Goal: Task Accomplishment & Management: Complete application form

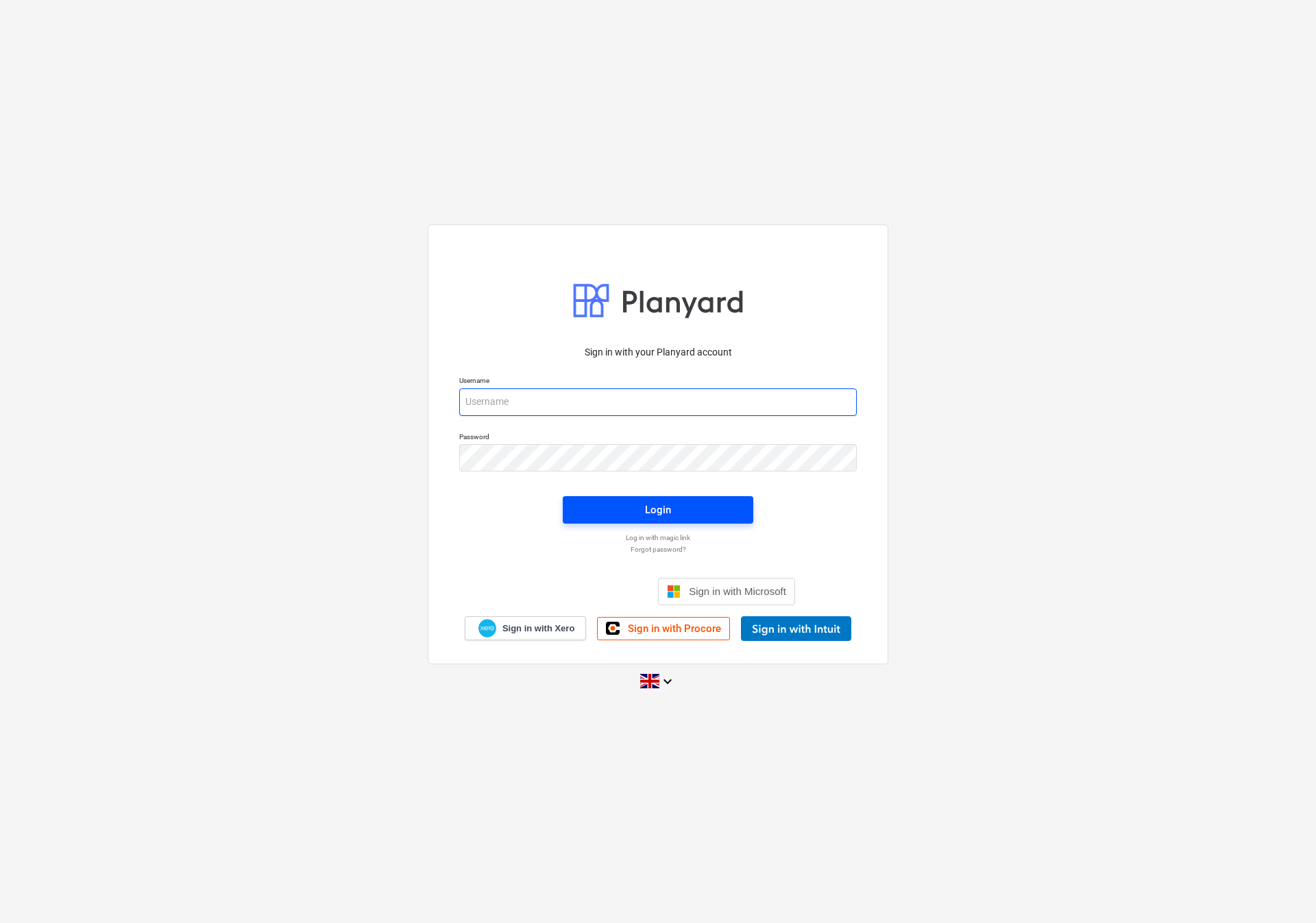
type input "[EMAIL_ADDRESS][DOMAIN_NAME]"
click at [617, 507] on span "Login" at bounding box center [658, 509] width 157 height 17
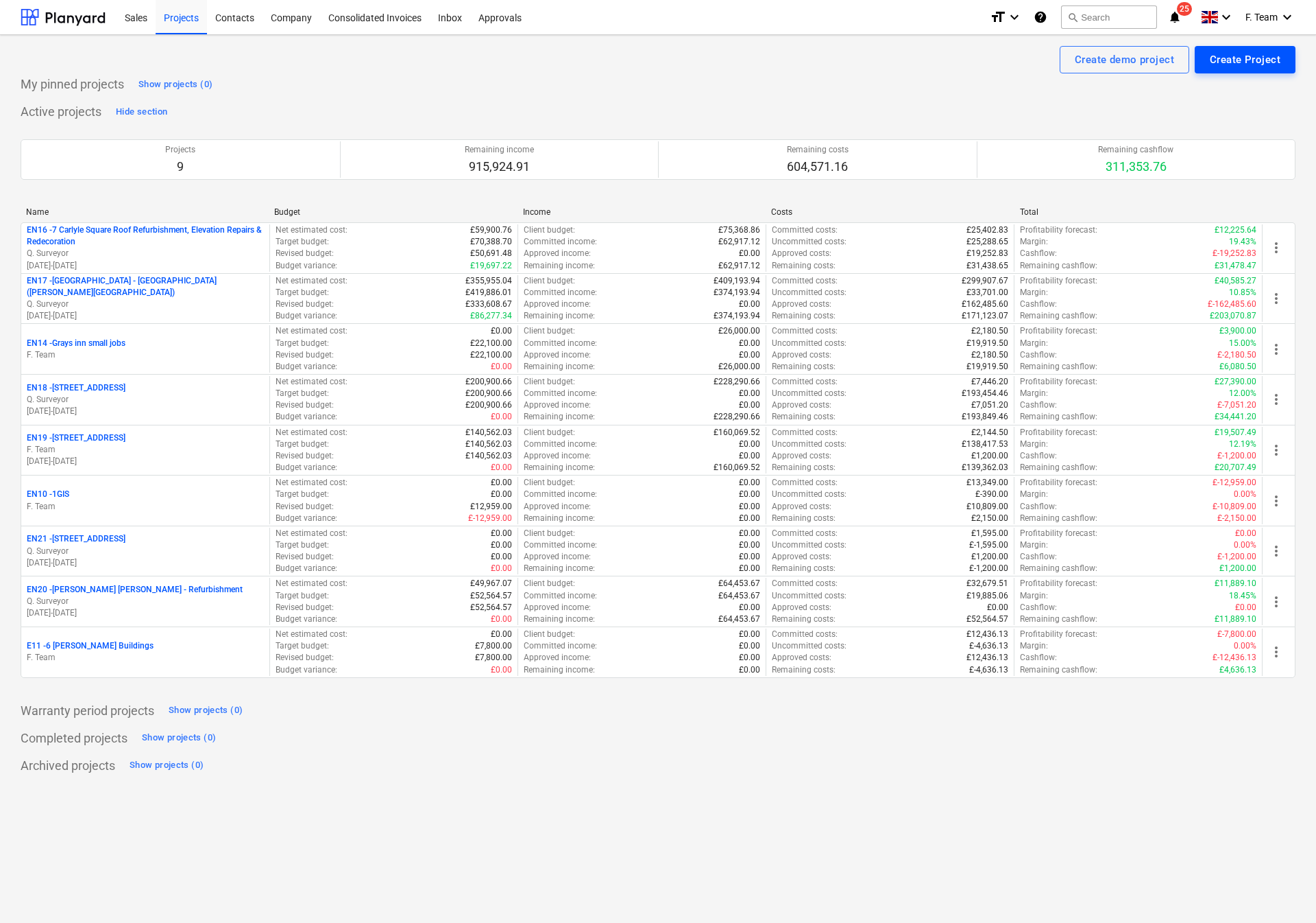
click at [1234, 58] on div "Create Project" at bounding box center [1245, 59] width 71 height 17
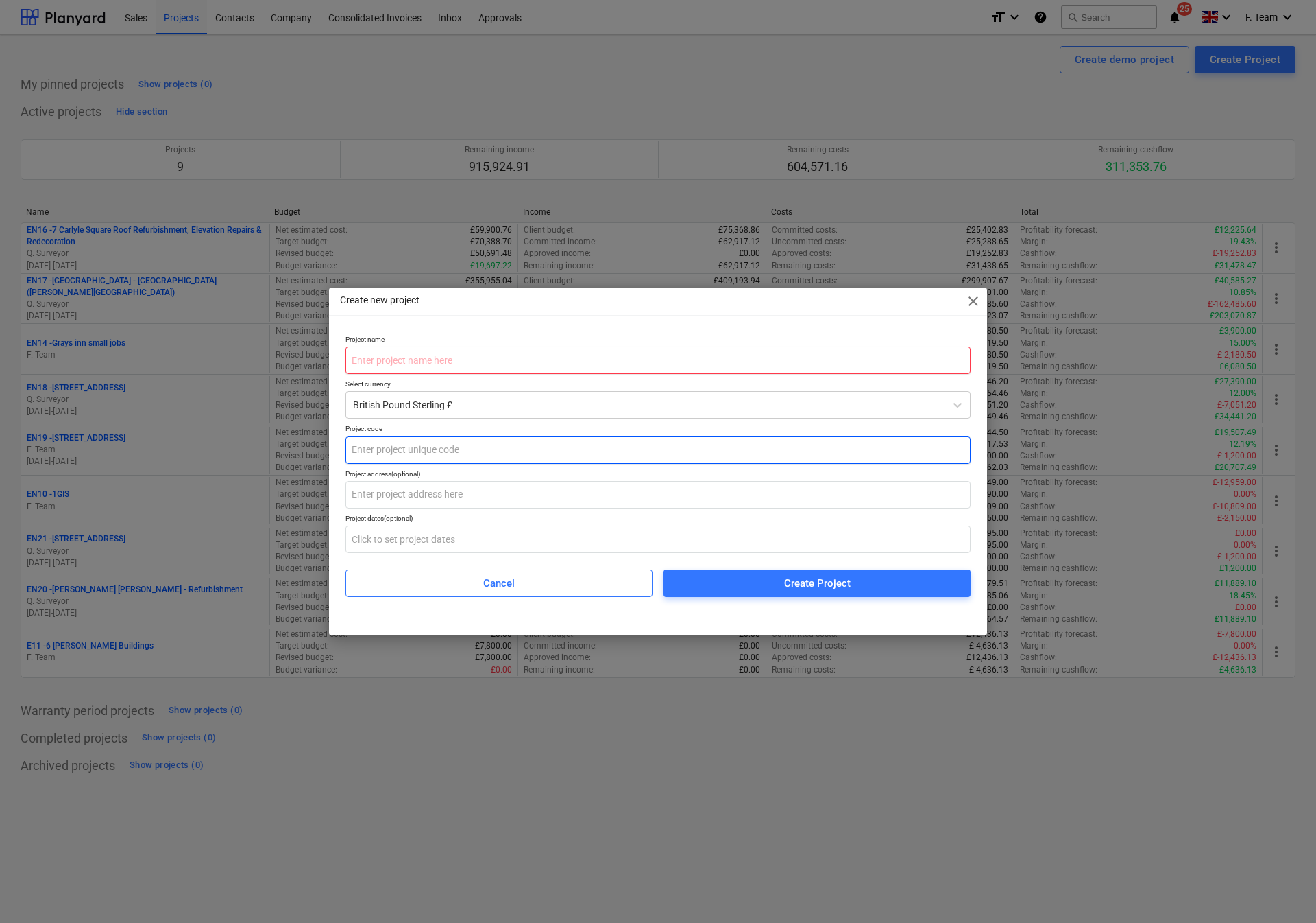
paste input "Lincolns Inn Minor Works"
type input "Lincolns Inn Minor Works"
click at [393, 451] on input "text" at bounding box center [658, 450] width 625 height 27
type input "EN15"
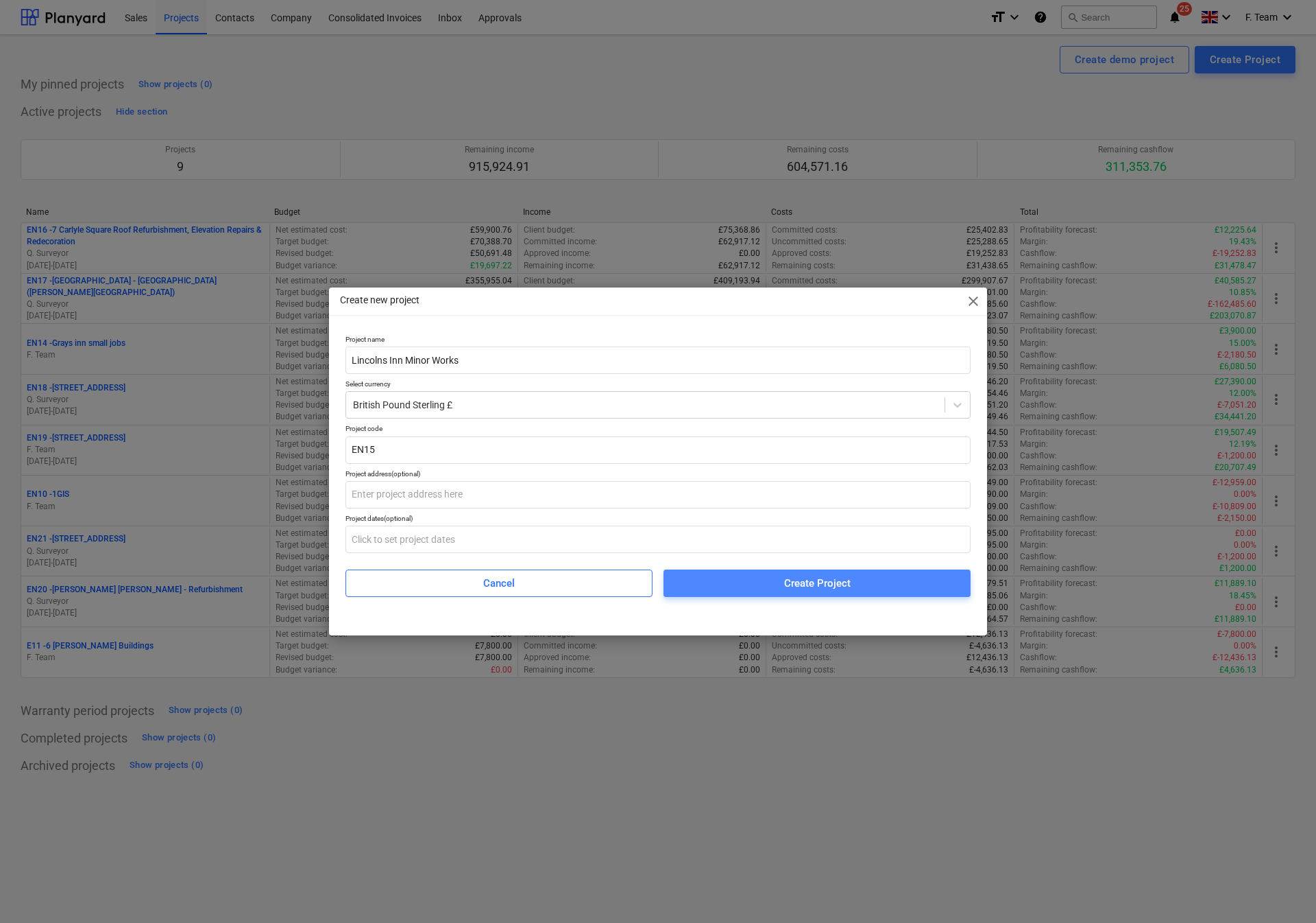
click at [782, 592] on button "Create Project" at bounding box center [817, 583] width 307 height 27
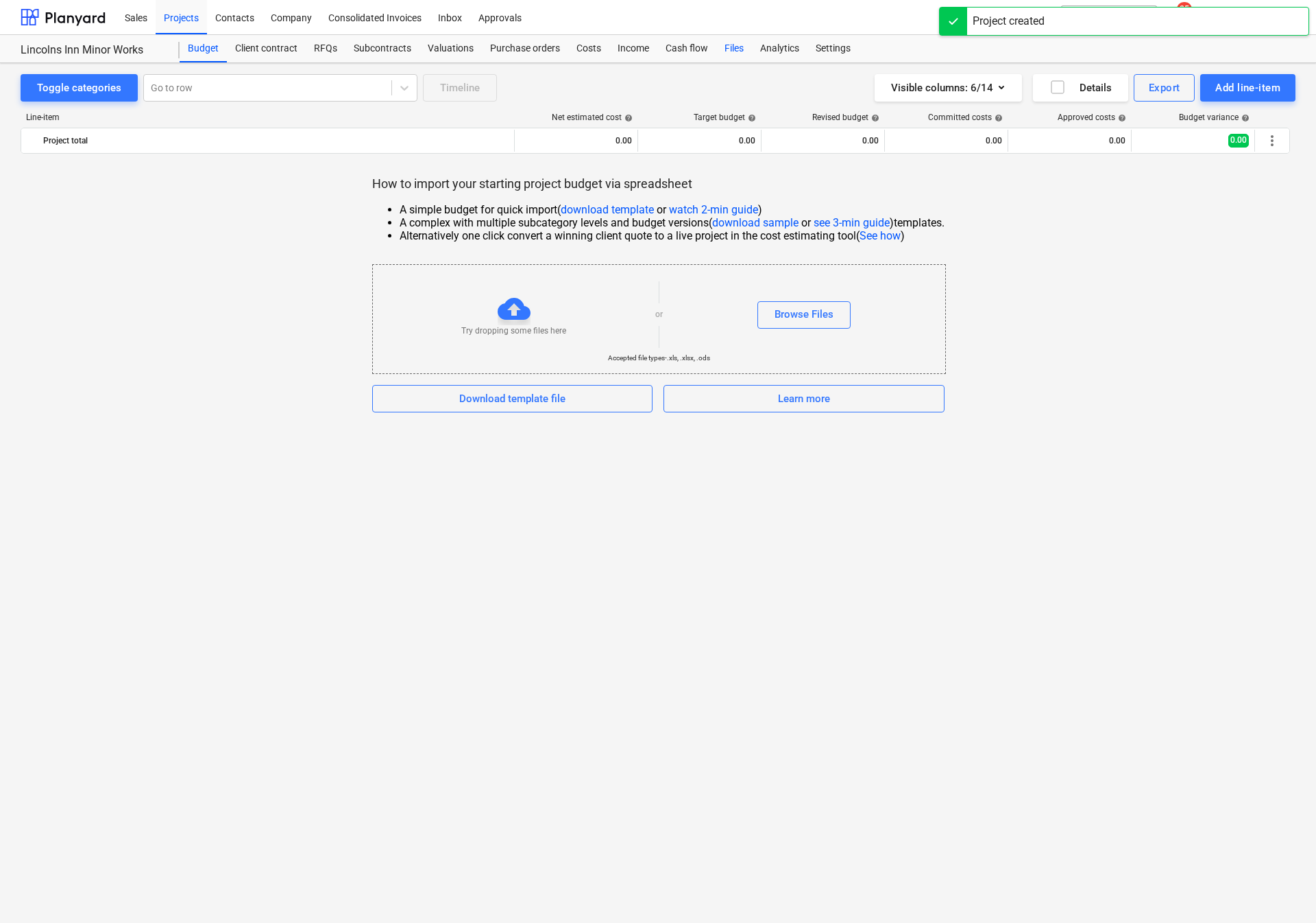
click at [720, 50] on div "Files" at bounding box center [734, 48] width 36 height 27
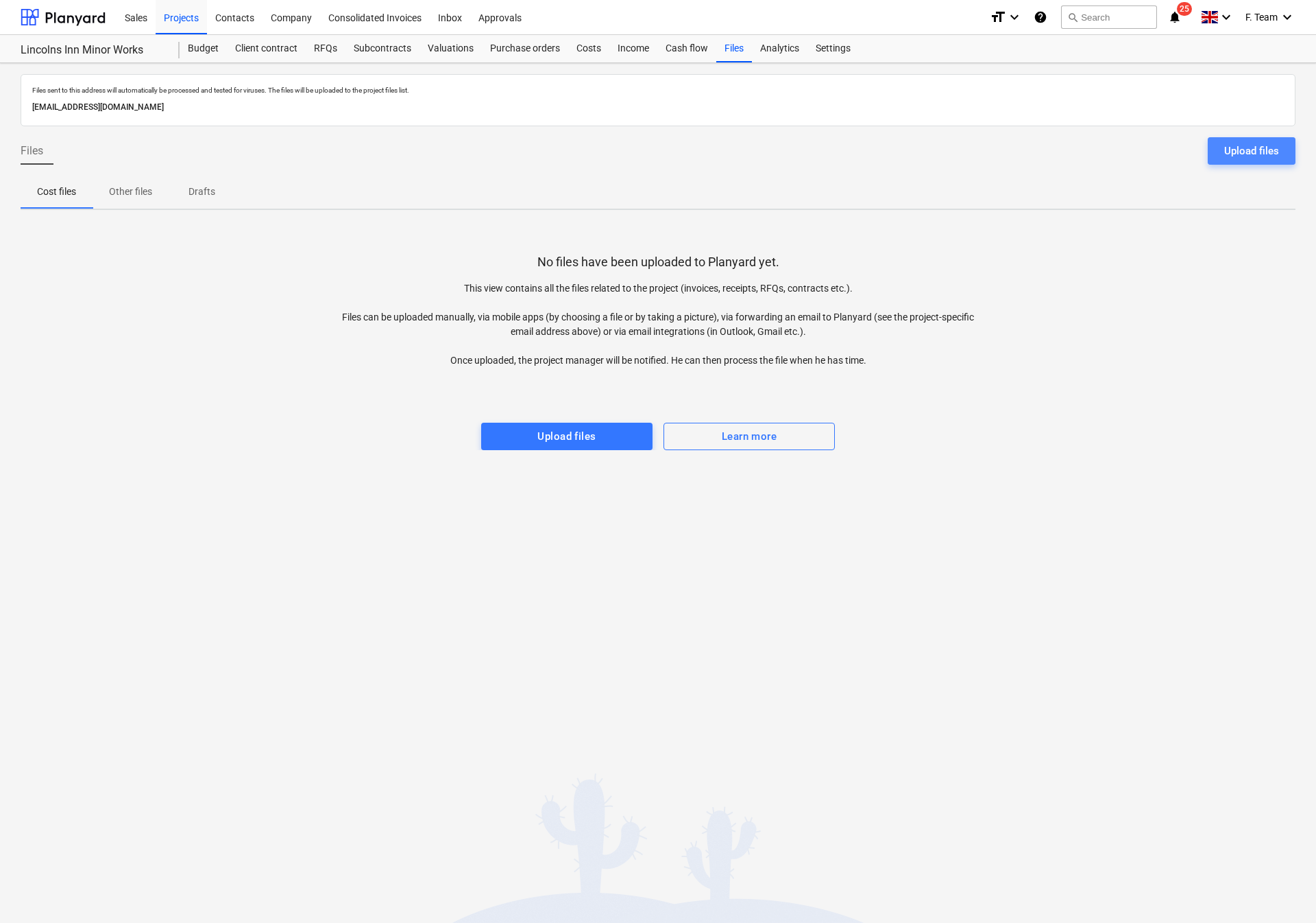
click at [1233, 154] on div "Upload files" at bounding box center [1251, 150] width 55 height 17
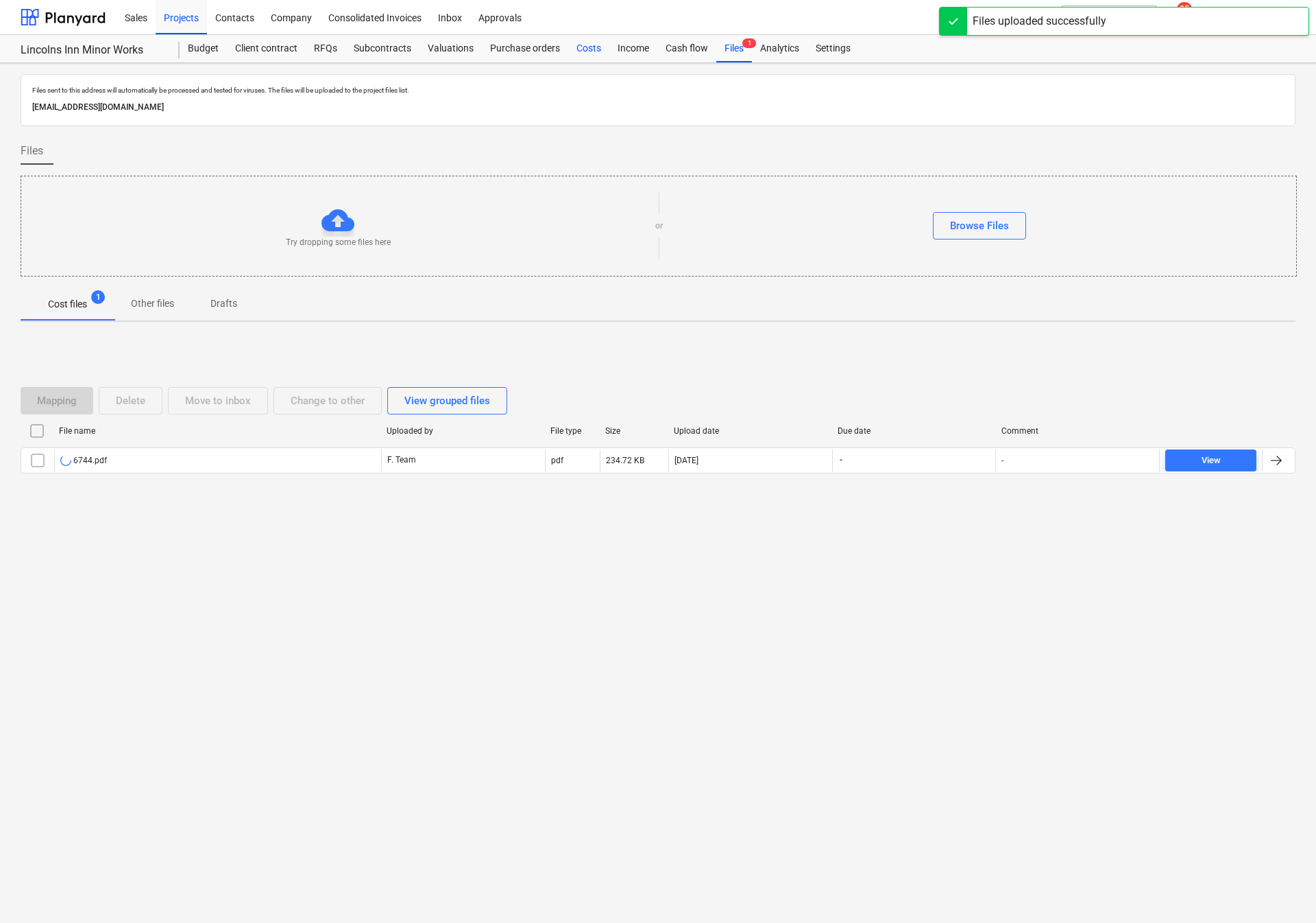
click at [597, 50] on div "Costs" at bounding box center [588, 48] width 41 height 27
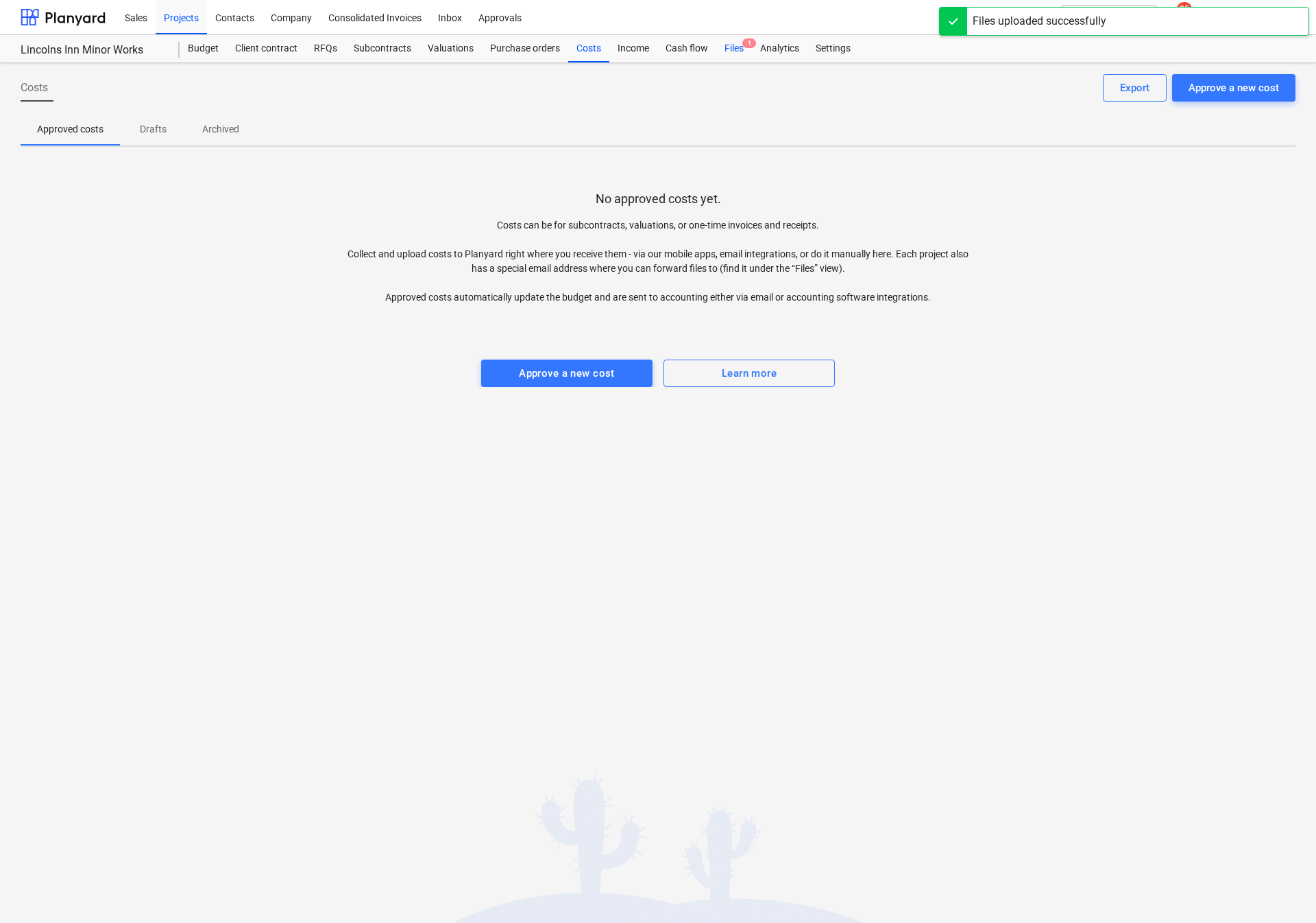
click at [716, 56] on div "Files 1" at bounding box center [734, 48] width 36 height 27
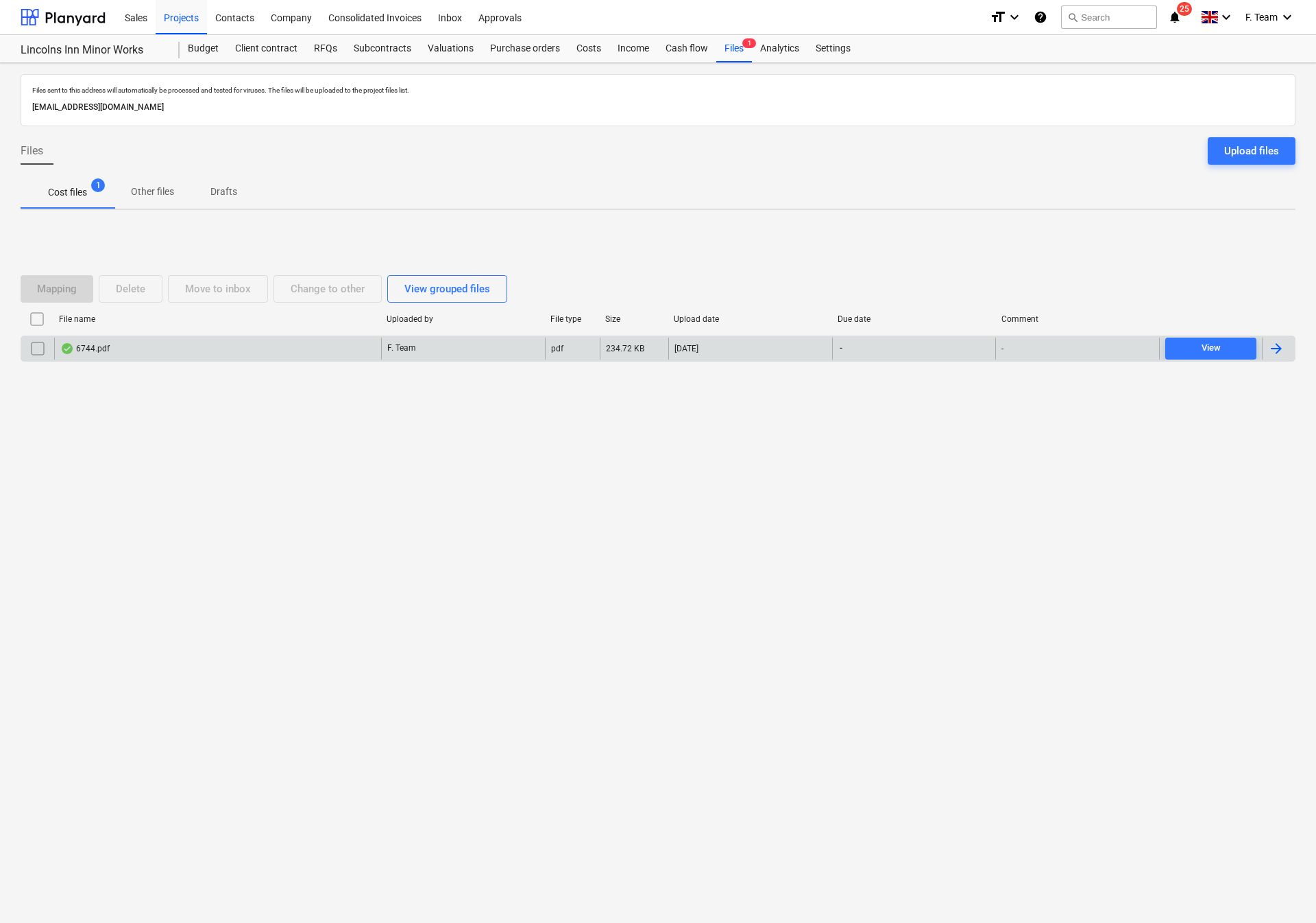
click at [1270, 346] on div at bounding box center [1276, 348] width 17 height 17
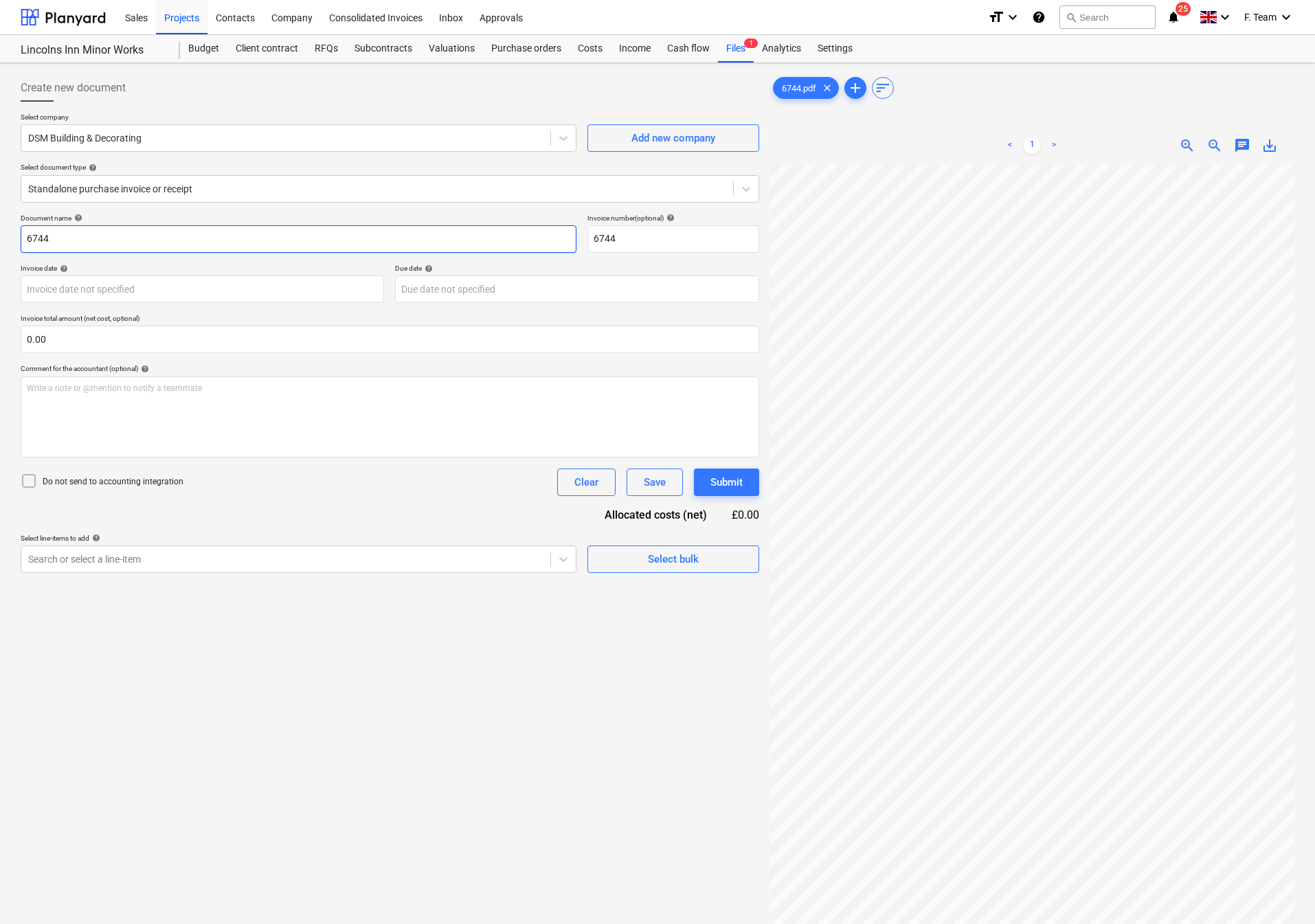
click at [68, 242] on input "6744" at bounding box center [299, 238] width 555 height 27
drag, startPoint x: 68, startPoint y: 242, endPoint x: 0, endPoint y: 243, distance: 68.0
click at [0, 243] on div "Create new document Select company DSM Building & Decorating Add new company Se…" at bounding box center [657, 561] width 1315 height 998
type input "DSM Building & Decorating"
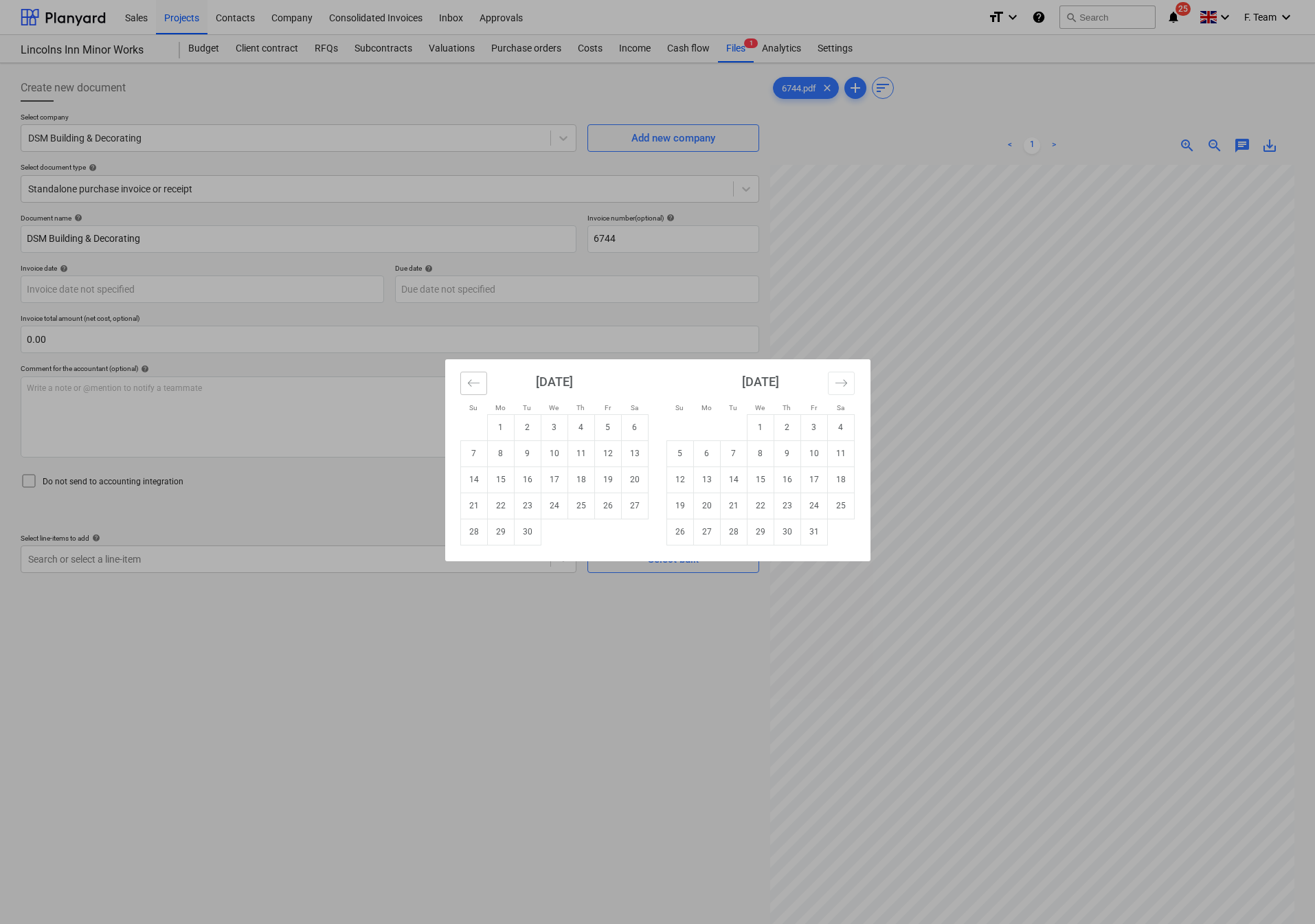
click at [463, 385] on button "Move backward to switch to the previous month." at bounding box center [473, 383] width 27 height 24
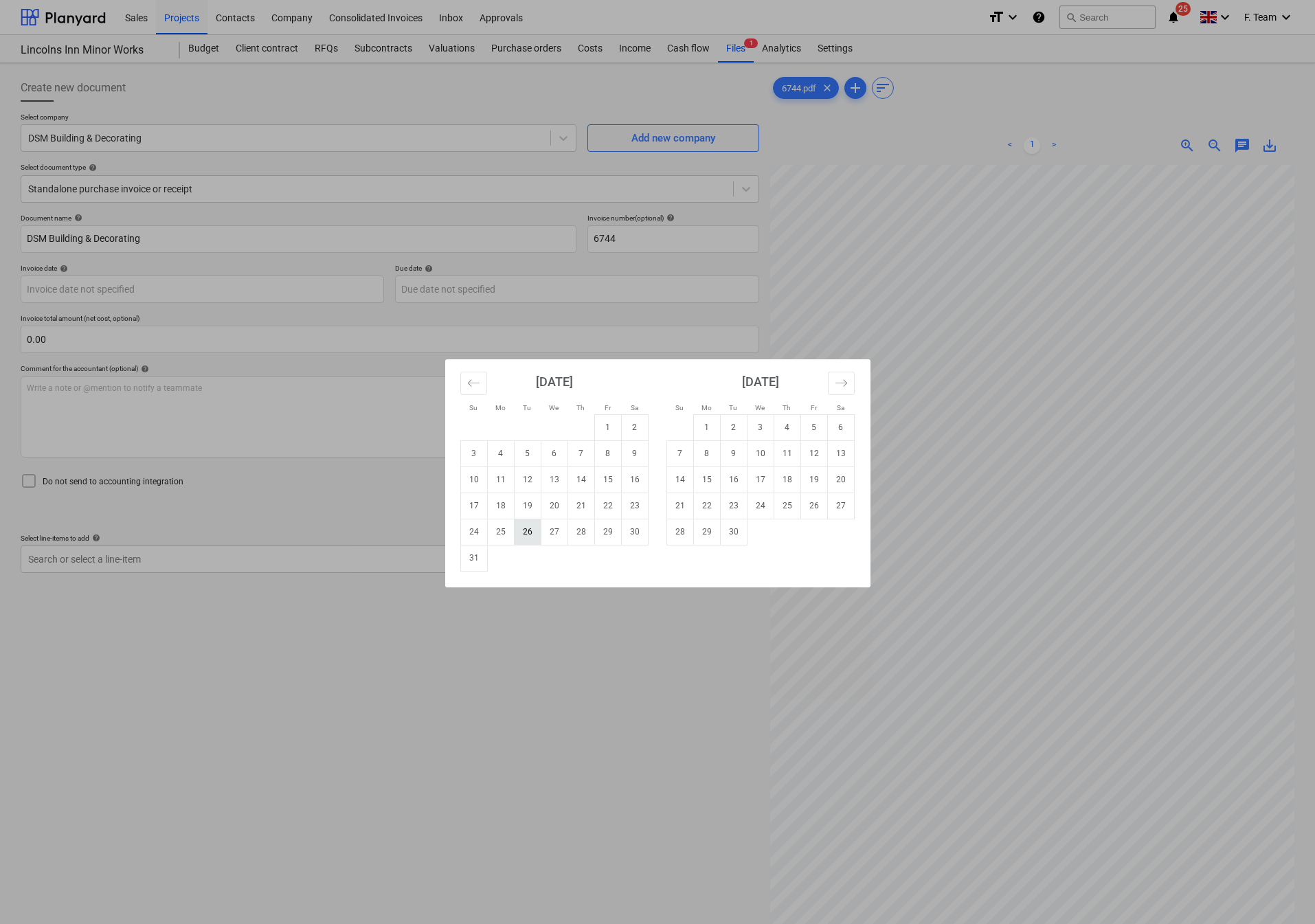
click at [530, 536] on td "26" at bounding box center [527, 532] width 27 height 26
type input "[DATE]"
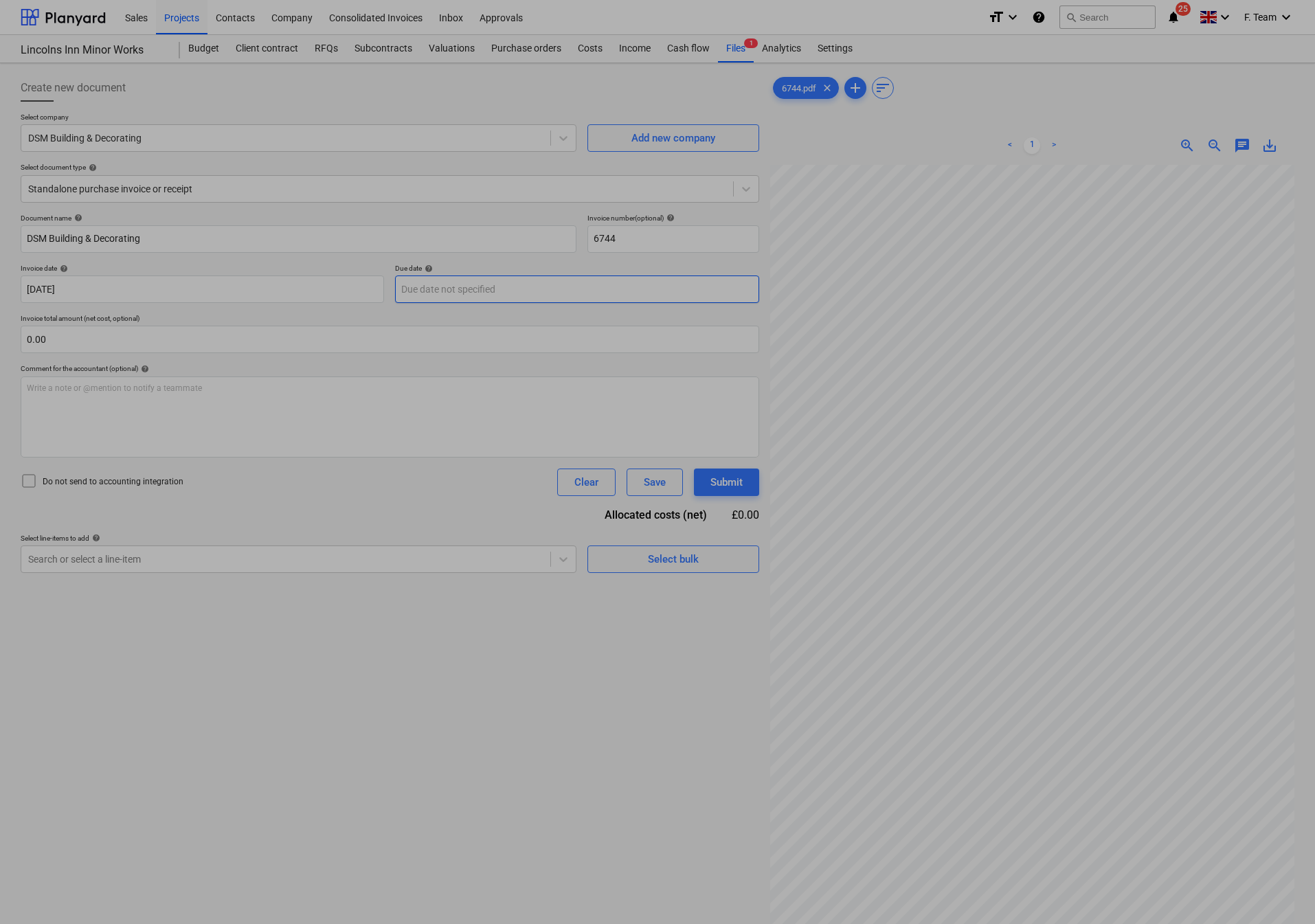
click at [437, 297] on body "Sales Projects Contacts Company Consolidated Invoices Inbox Approvals format_si…" at bounding box center [657, 462] width 1315 height 924
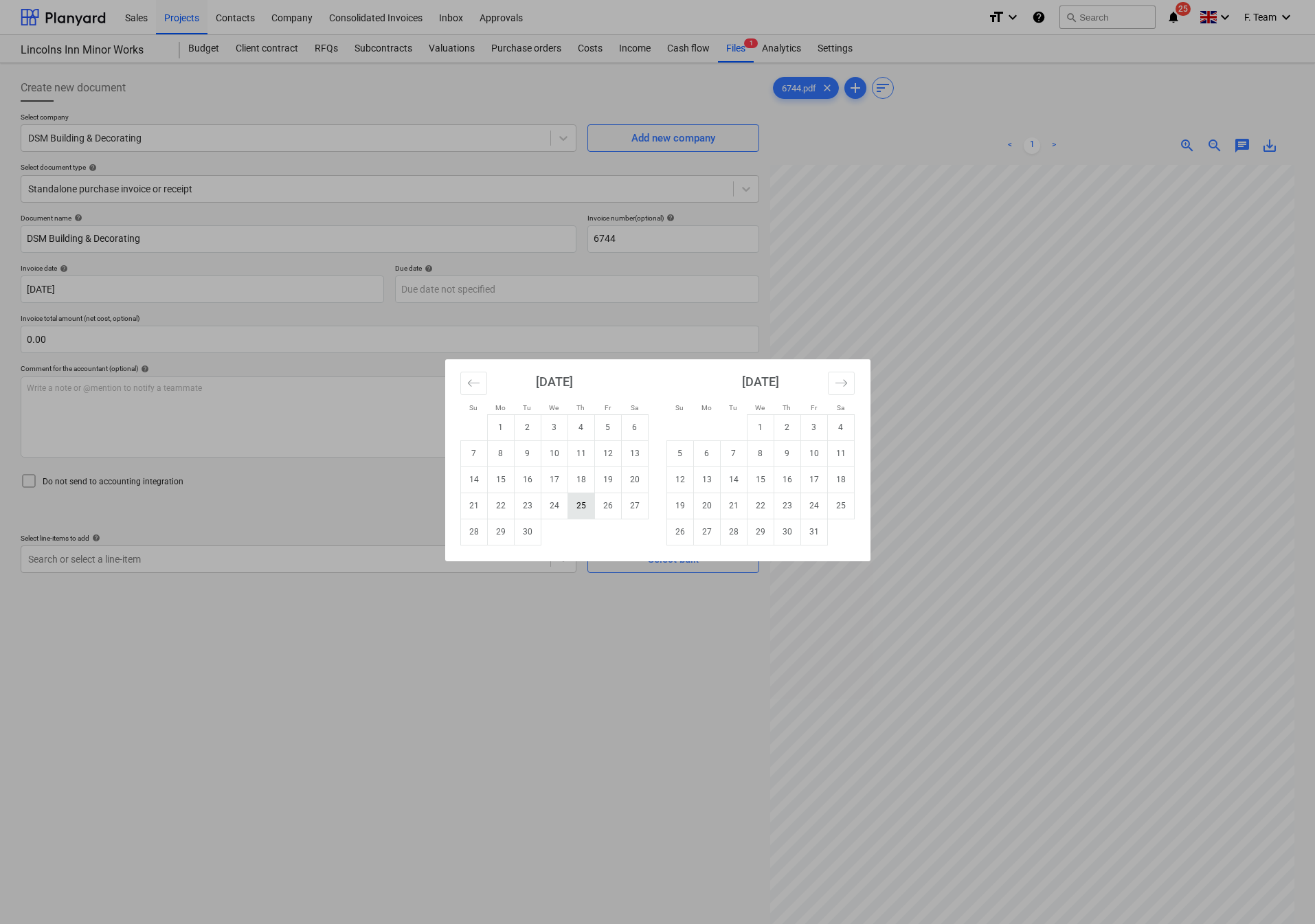
click at [582, 509] on td "25" at bounding box center [581, 505] width 27 height 26
type input "[DATE]"
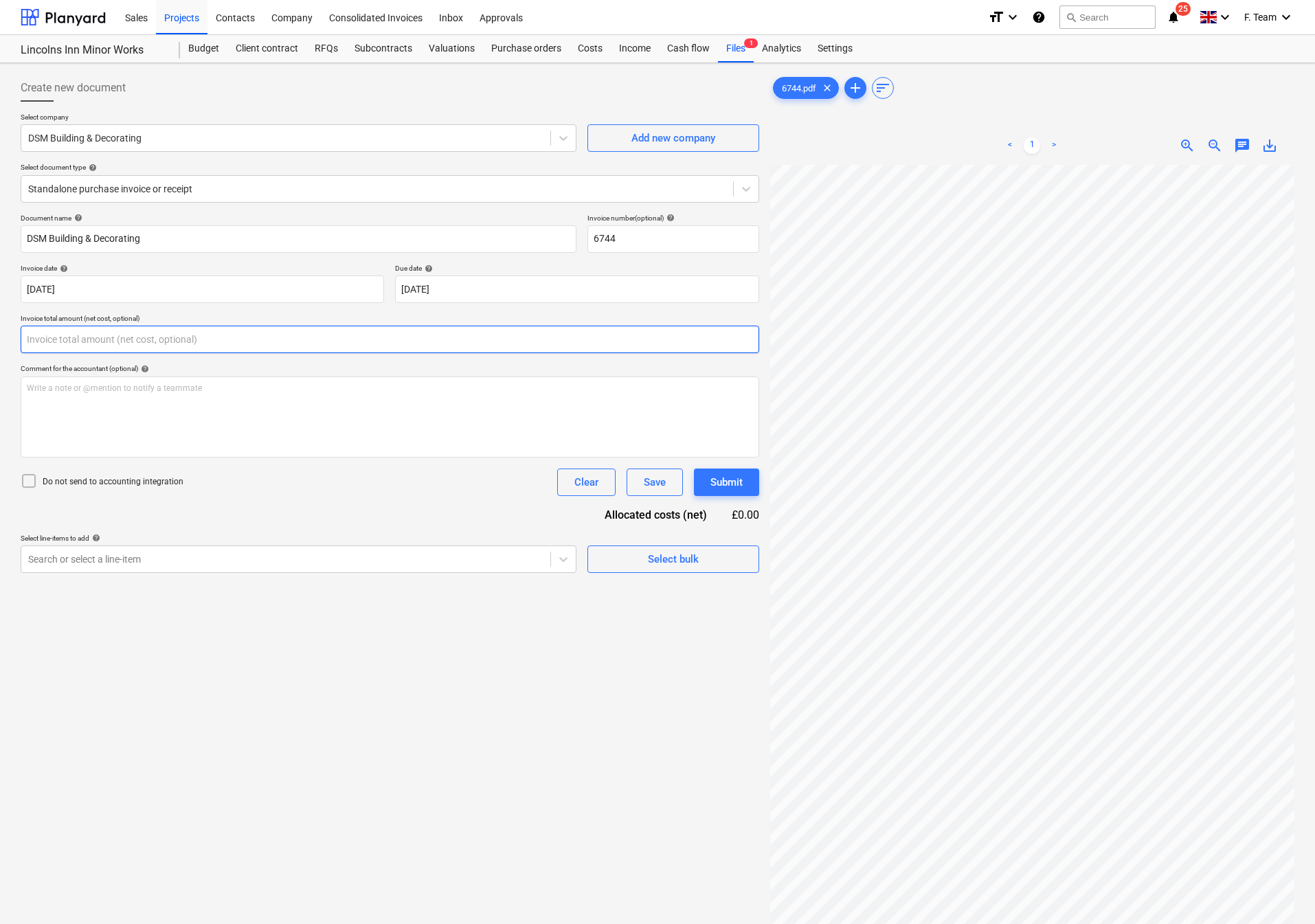
click at [70, 345] on input "text" at bounding box center [390, 339] width 739 height 27
drag, startPoint x: 70, startPoint y: 345, endPoint x: 0, endPoint y: 338, distance: 70.3
click at [0, 338] on div "Create new document Select company DSM Building & Decorating Add new company Se…" at bounding box center [657, 561] width 1315 height 998
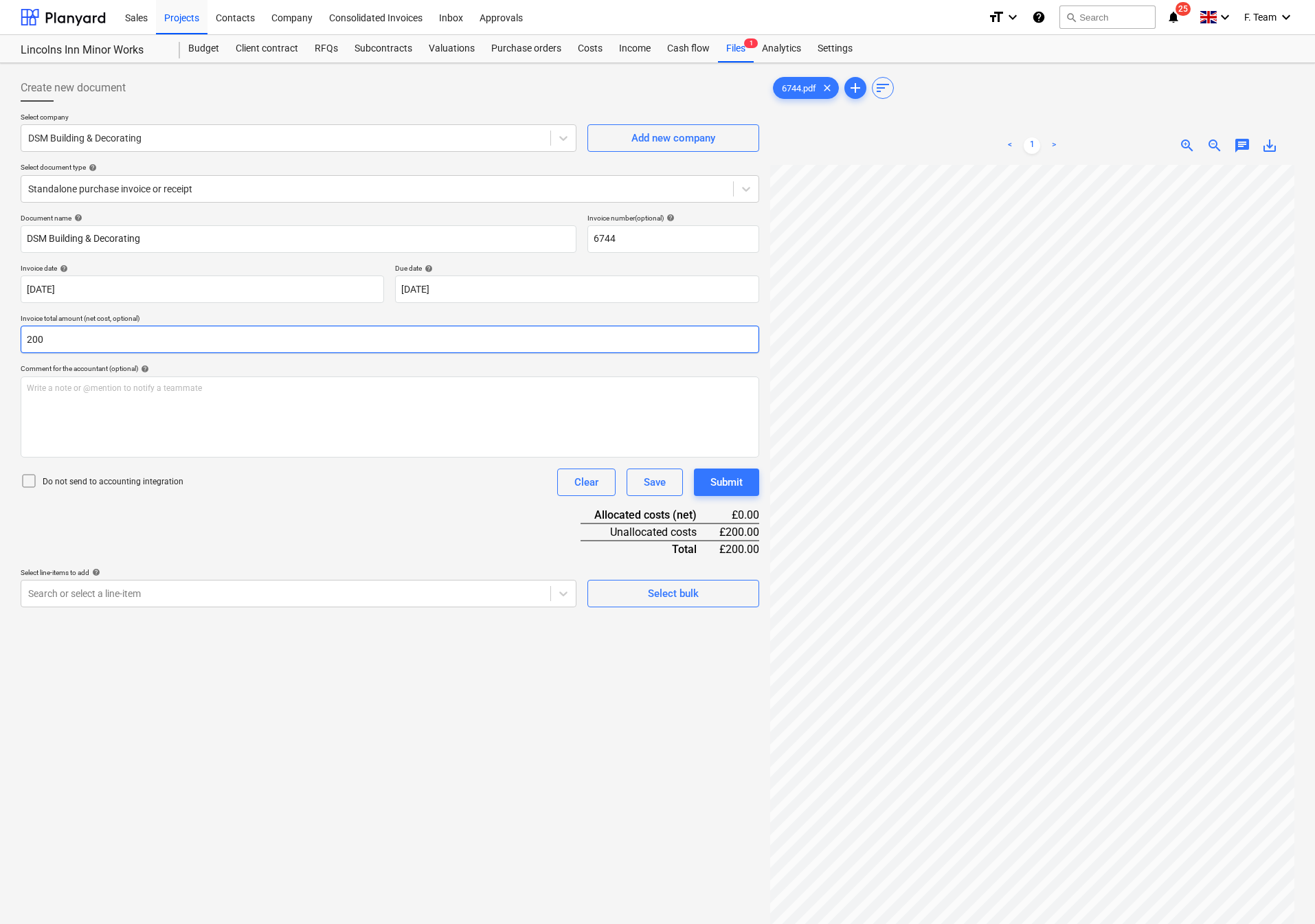
scroll to position [138, 0]
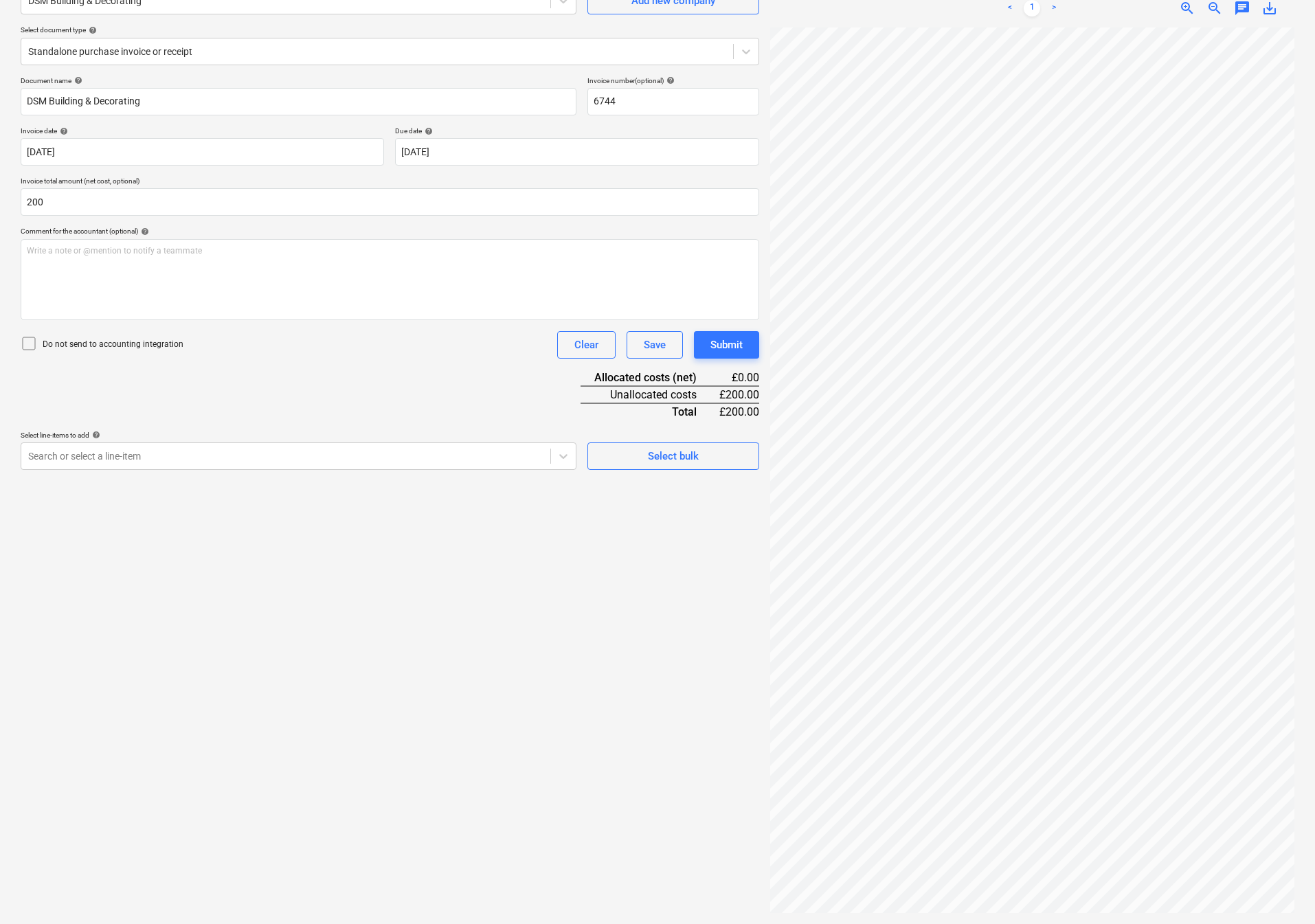
type input "200.00"
click at [88, 277] on div "Write a note or @mention to notify a teammate [PERSON_NAME]" at bounding box center [390, 279] width 739 height 81
click at [675, 101] on input "6744" at bounding box center [673, 101] width 172 height 27
type input "6744- EN15"
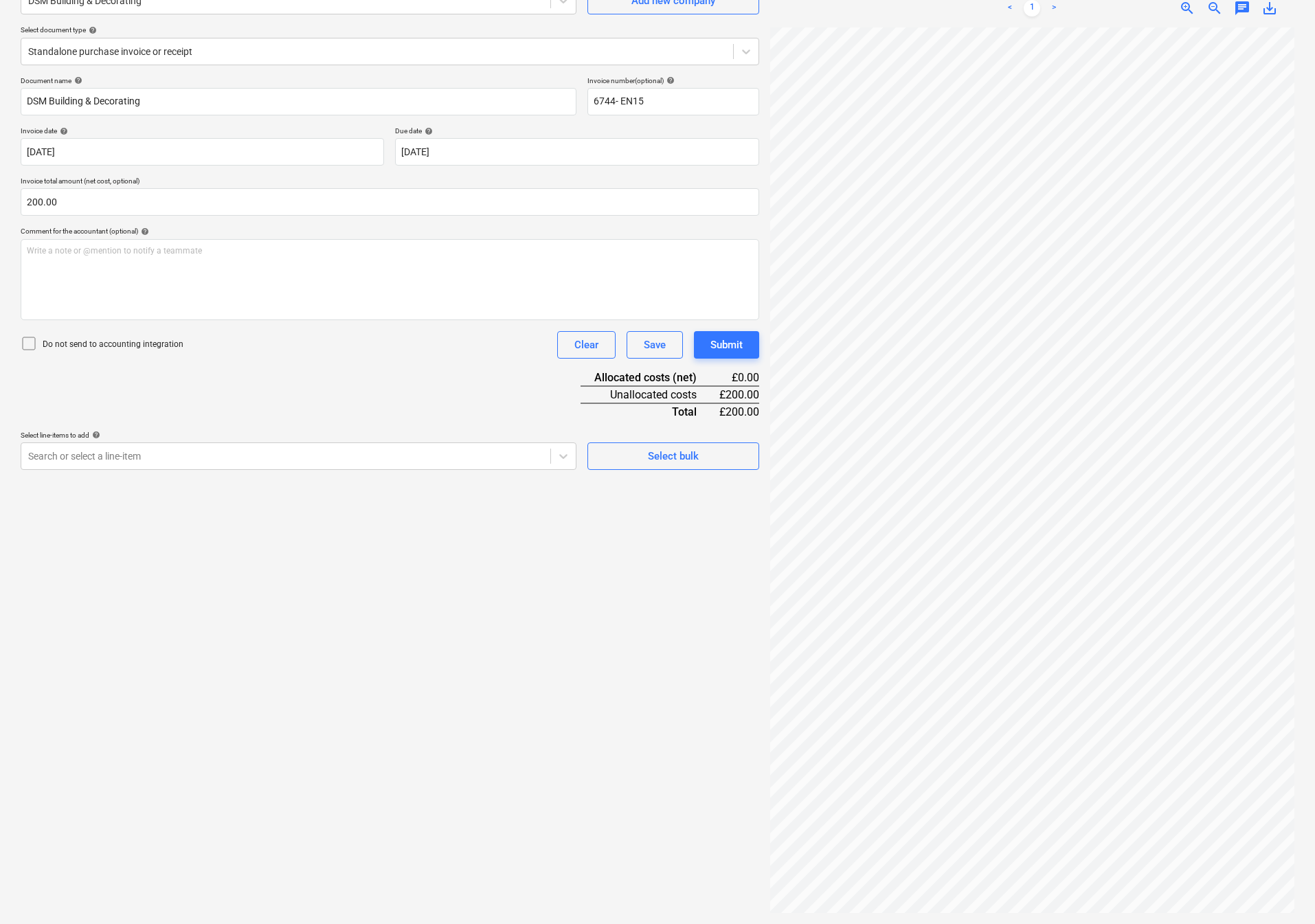
click at [237, 412] on div "Document name help DSM Building & Decorating Invoice number (optional) help 674…" at bounding box center [390, 272] width 739 height 393
click at [557, 456] on icon at bounding box center [563, 456] width 14 height 14
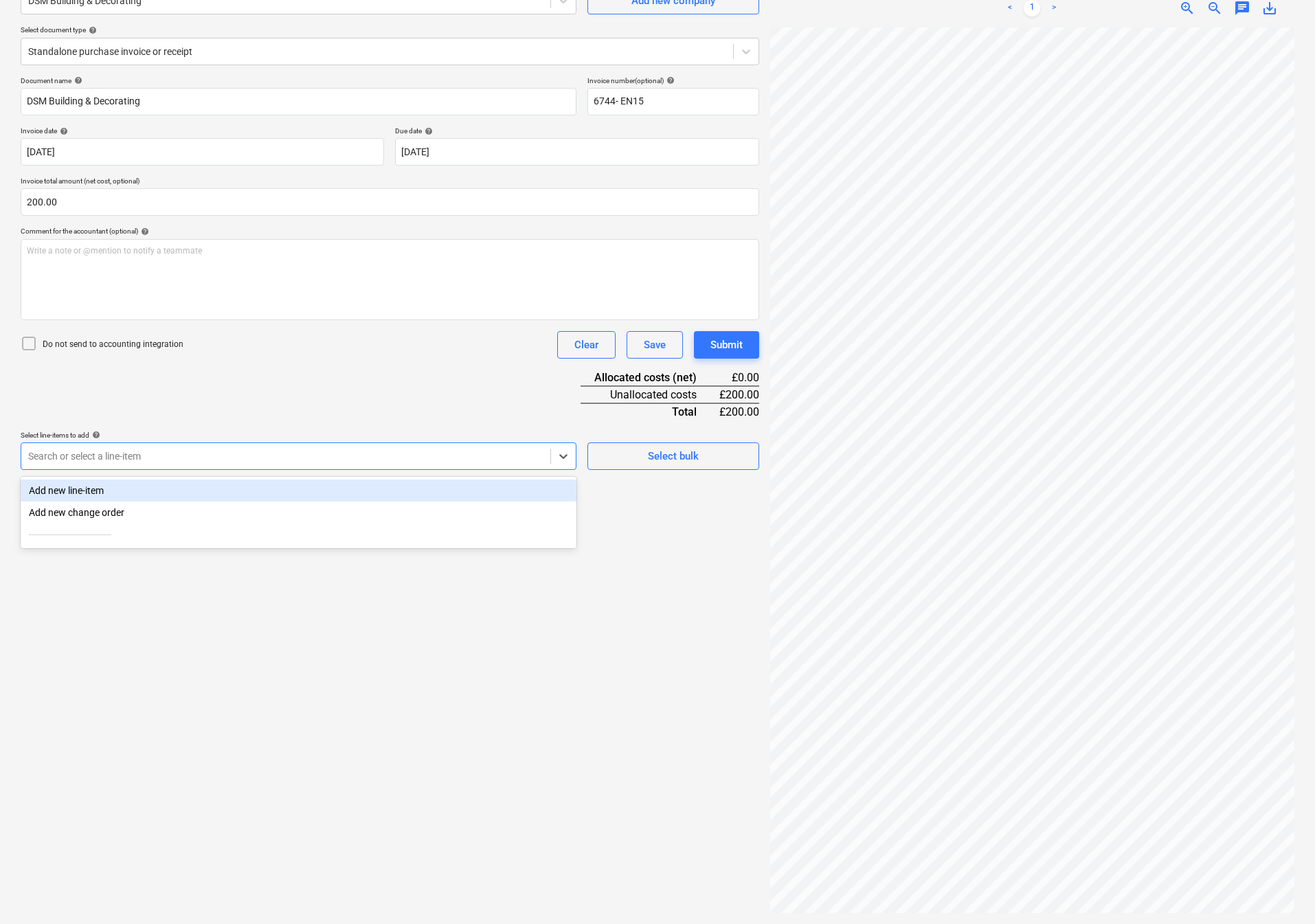
click at [371, 472] on div "Create new document Select company DSM Building & Decorating Add new company Se…" at bounding box center [389, 425] width 749 height 987
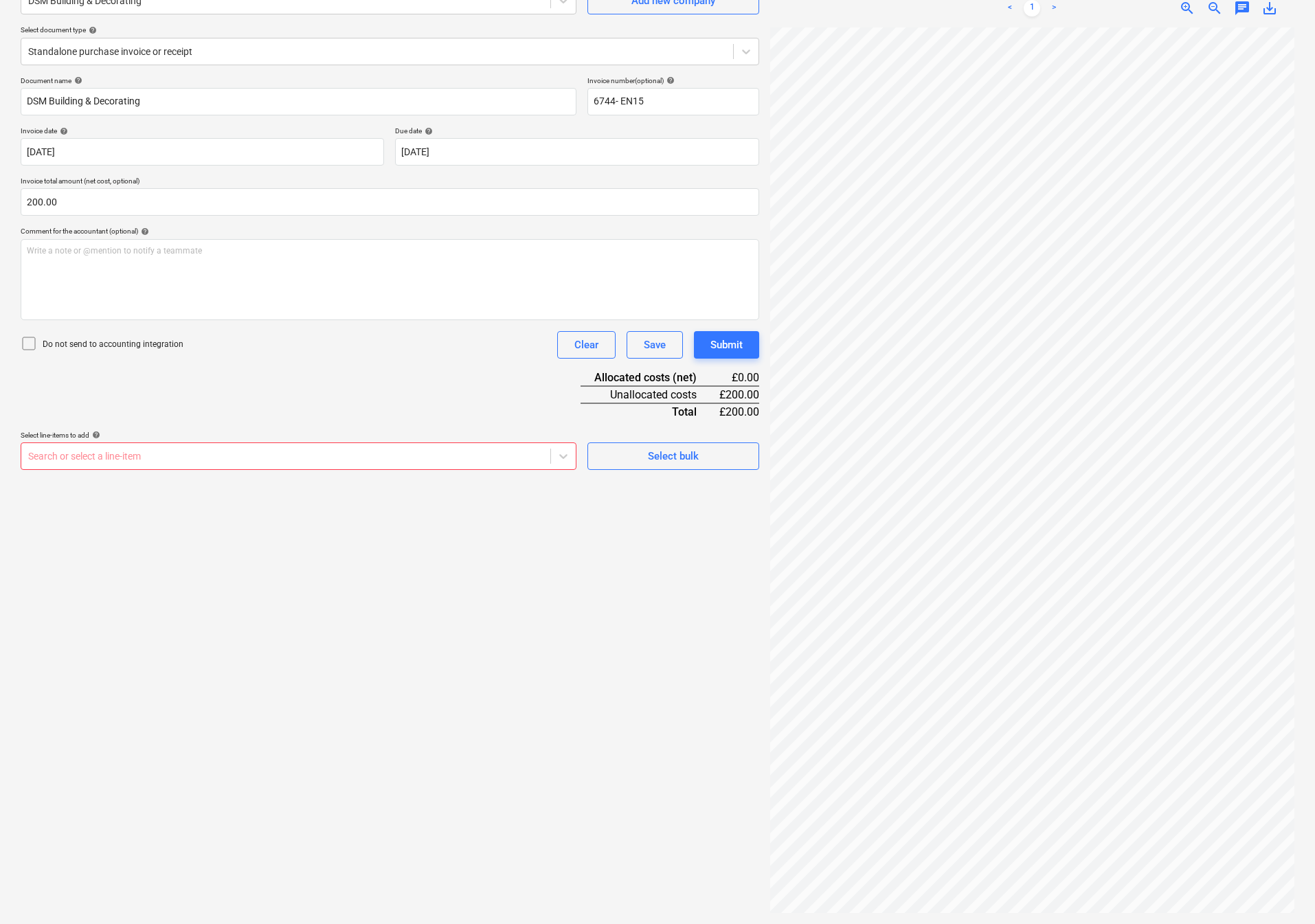
click at [342, 460] on div at bounding box center [286, 456] width 515 height 14
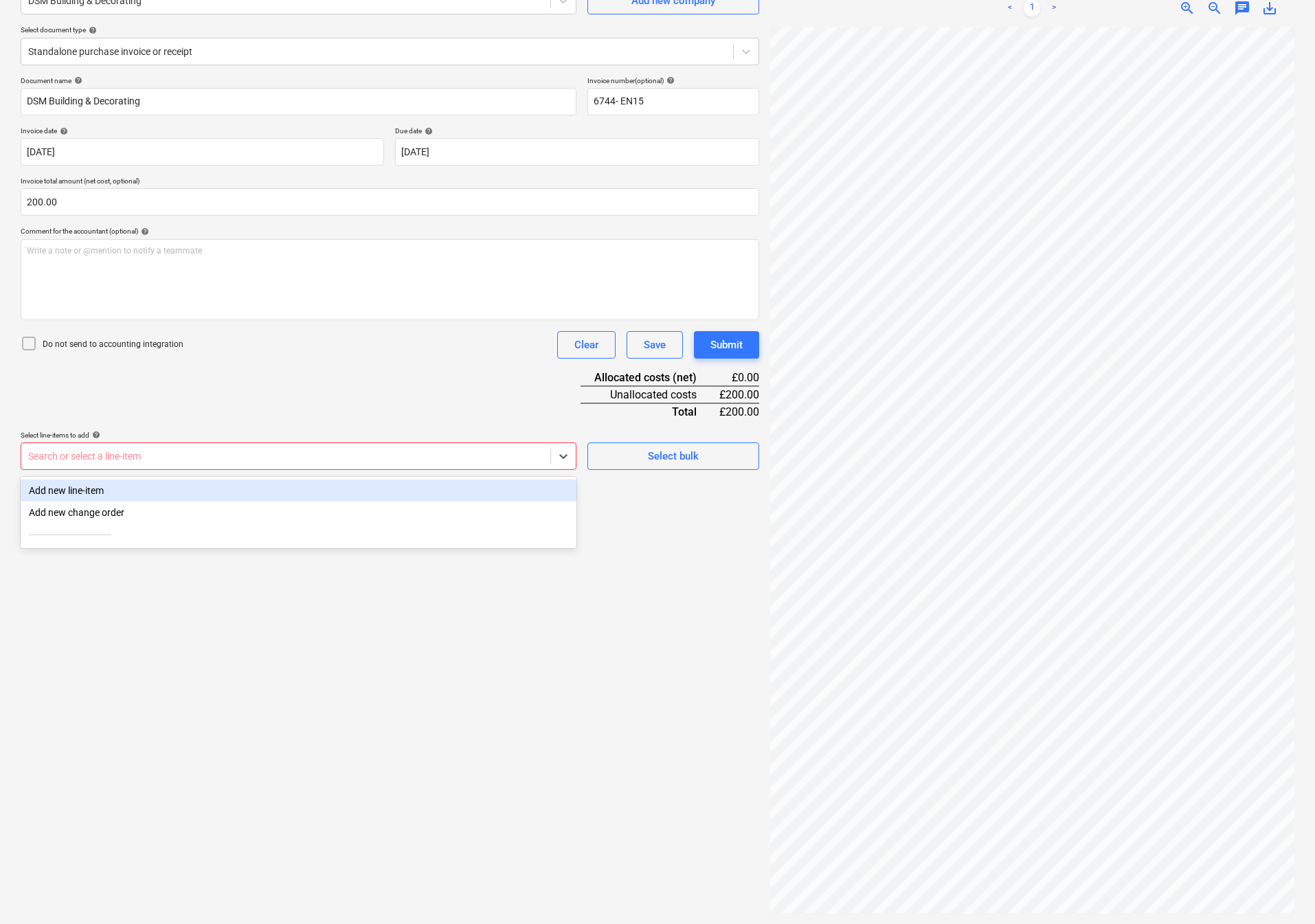
click at [68, 489] on div "Add new line-item" at bounding box center [299, 490] width 555 height 22
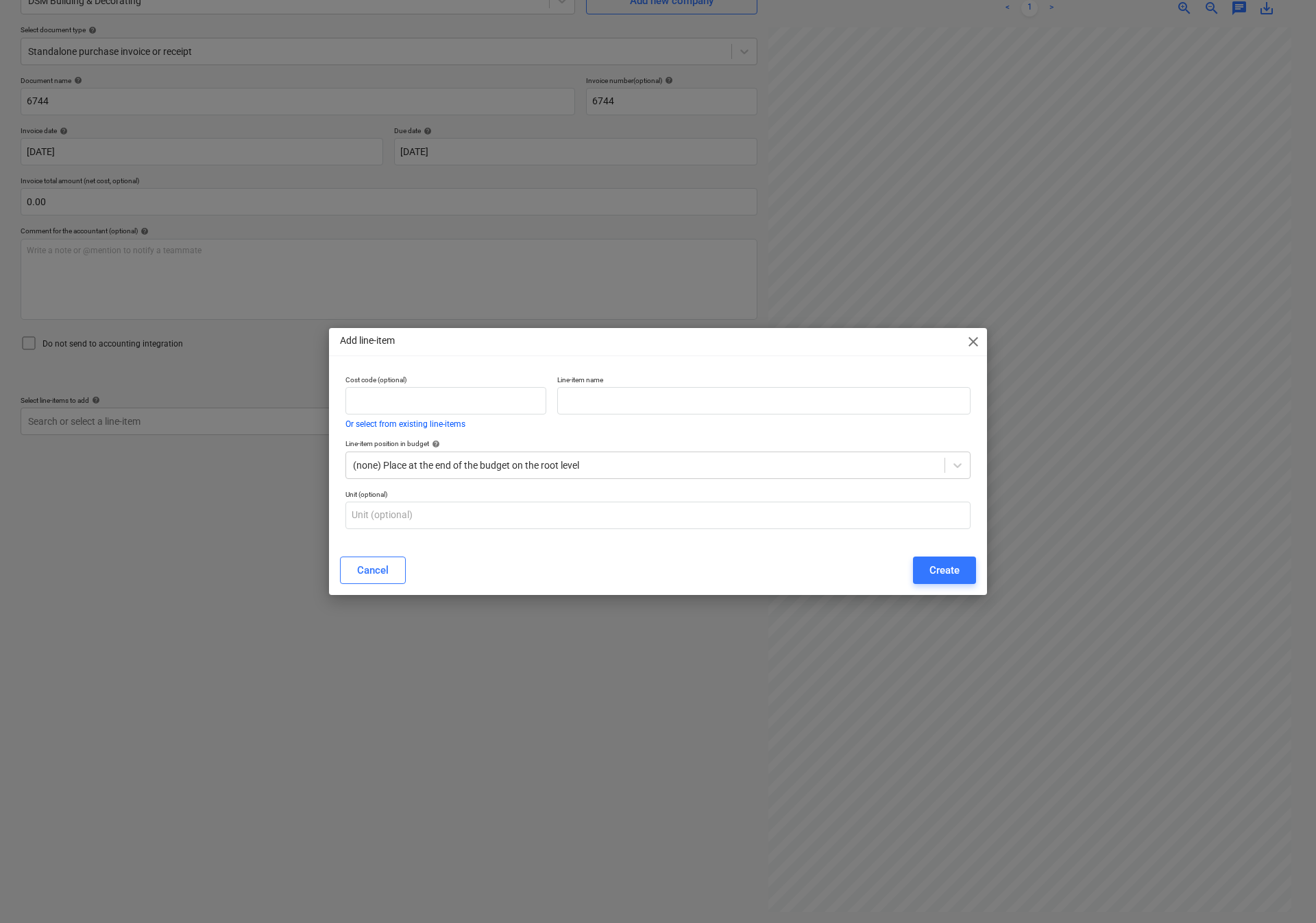
type input "[DATE]"
click at [984, 332] on div "Add line-item close" at bounding box center [658, 341] width 658 height 27
click at [977, 345] on span "close" at bounding box center [973, 341] width 17 height 17
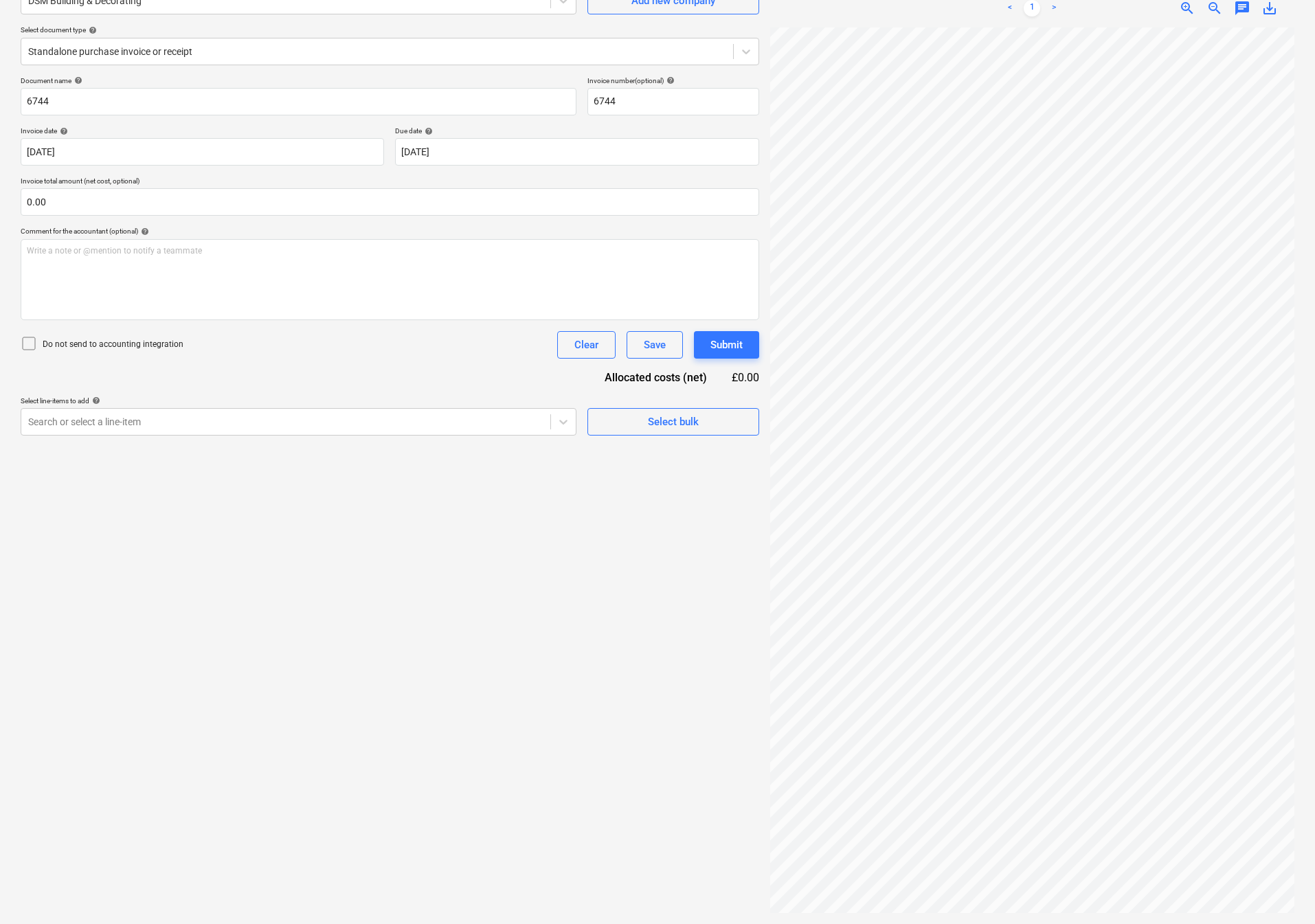
scroll to position [38, 6]
click at [224, 410] on div "Search or select a line-item" at bounding box center [299, 421] width 555 height 27
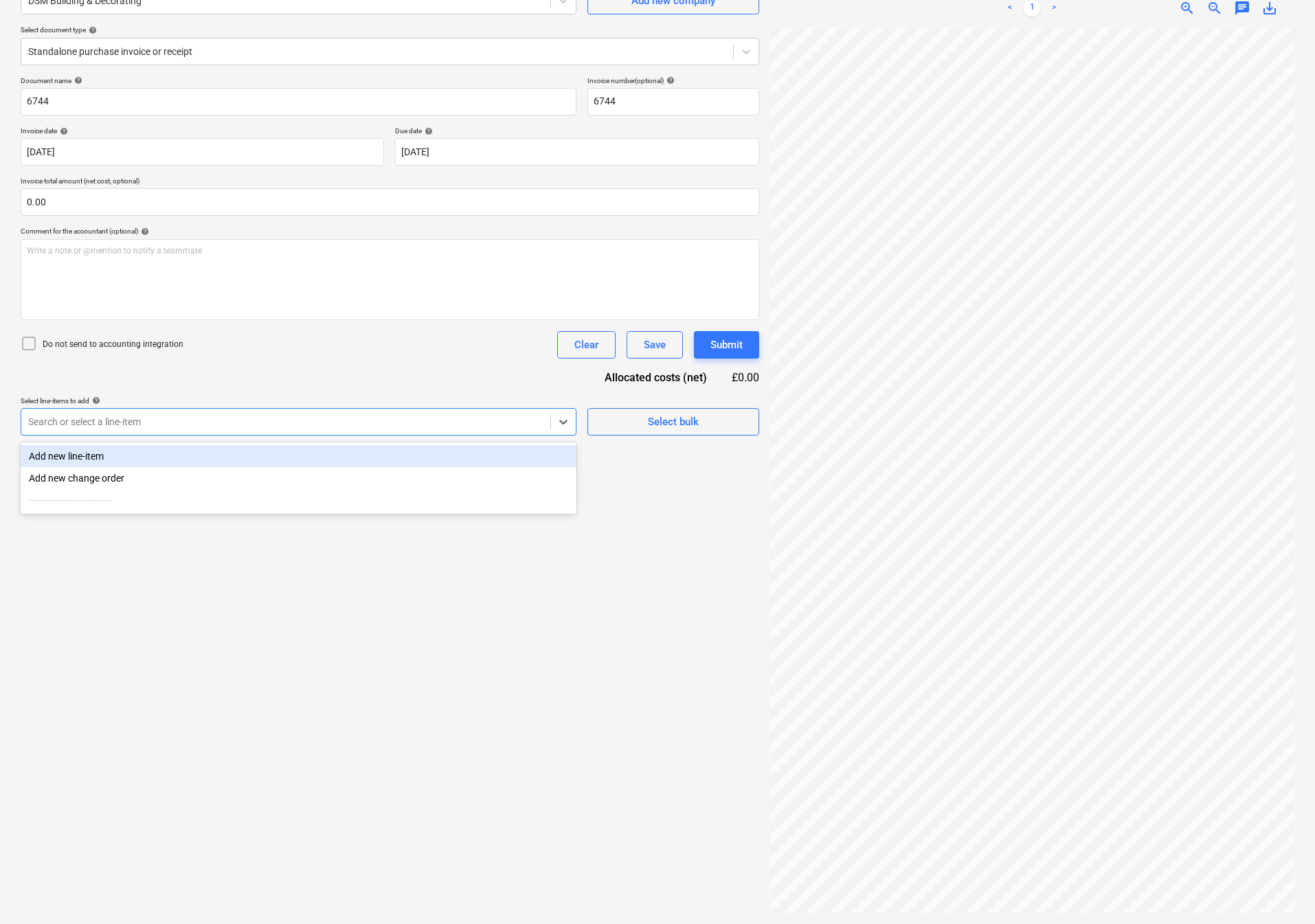
click at [158, 455] on div "Add new line-item" at bounding box center [299, 455] width 555 height 22
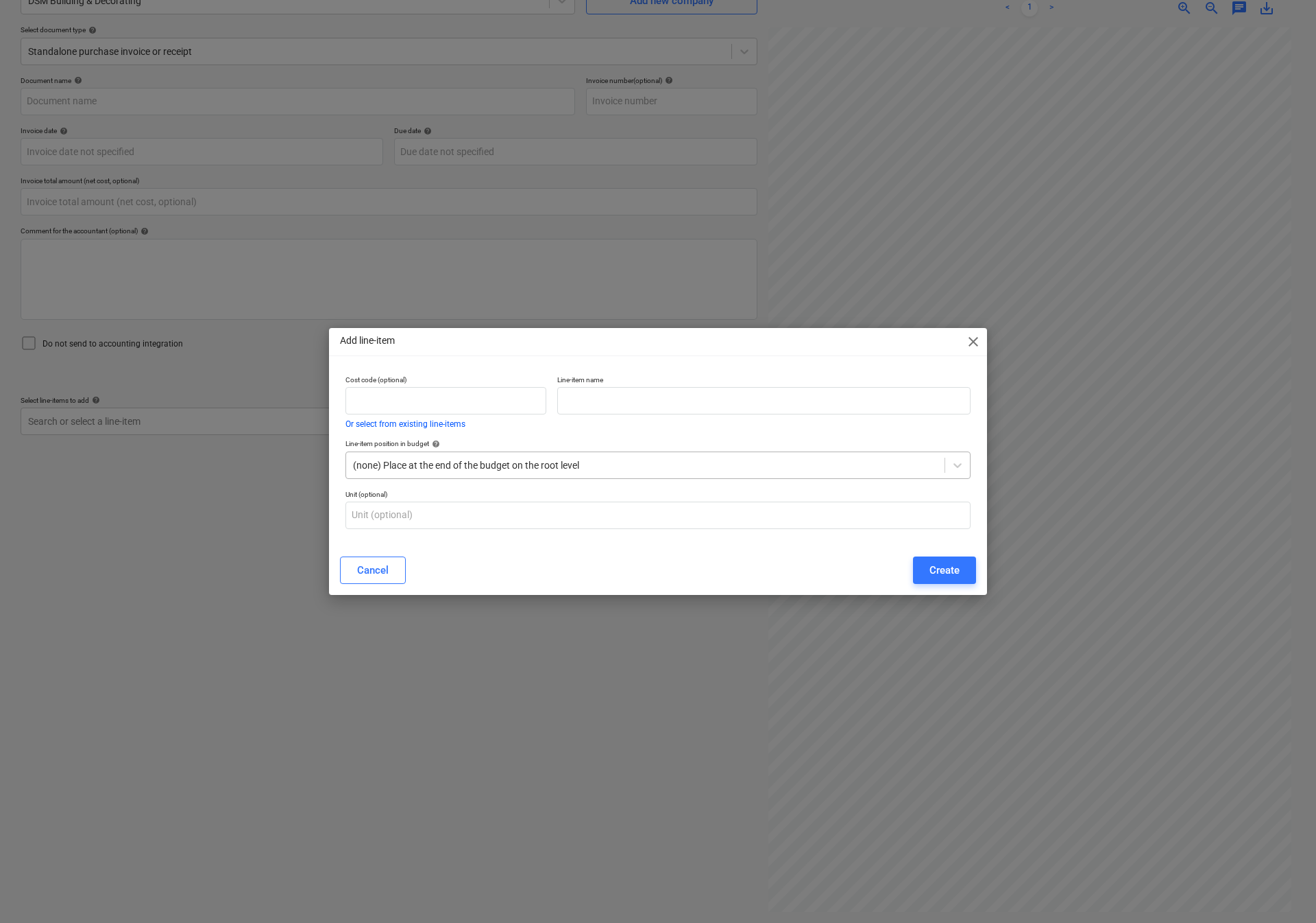
type input "6744- EN15"
type input "[DATE]"
type input "0.00"
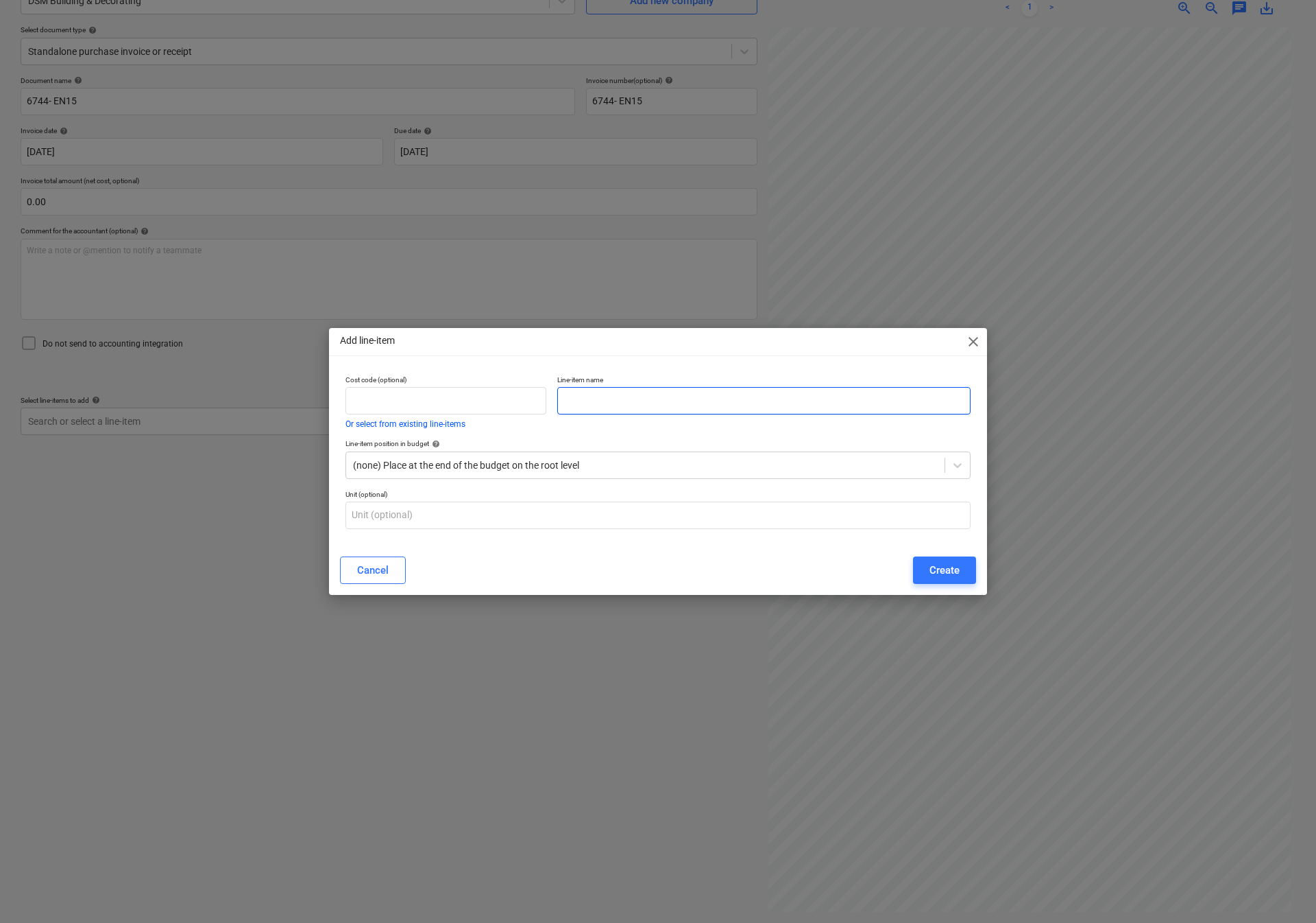
click at [636, 399] on input "text" at bounding box center [763, 400] width 414 height 27
paste input "Apply stain block and two coats of anti-condensation paint"
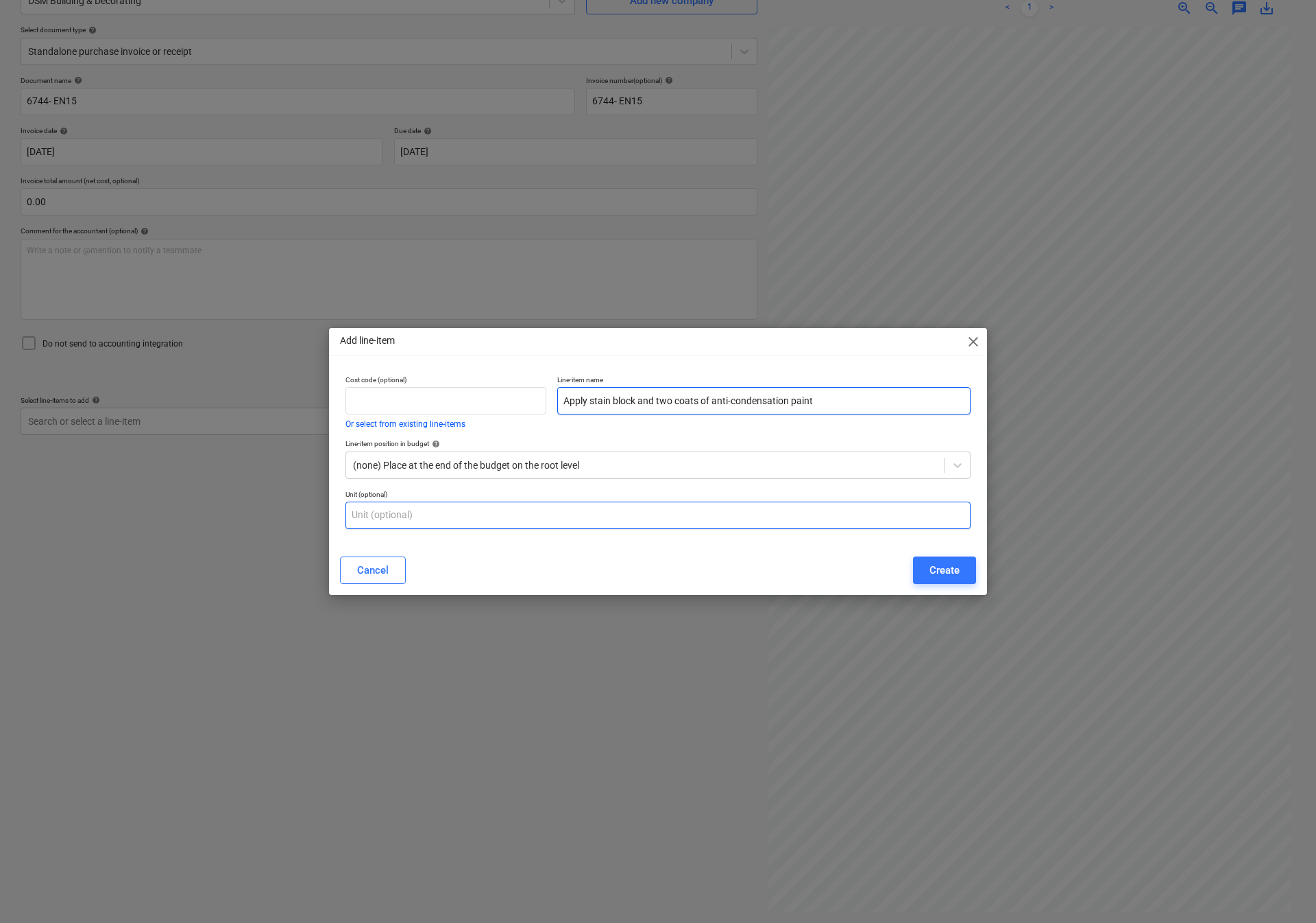
type input "Apply stain block and two coats of anti-condensation paint"
click at [487, 520] on input "text" at bounding box center [658, 514] width 625 height 27
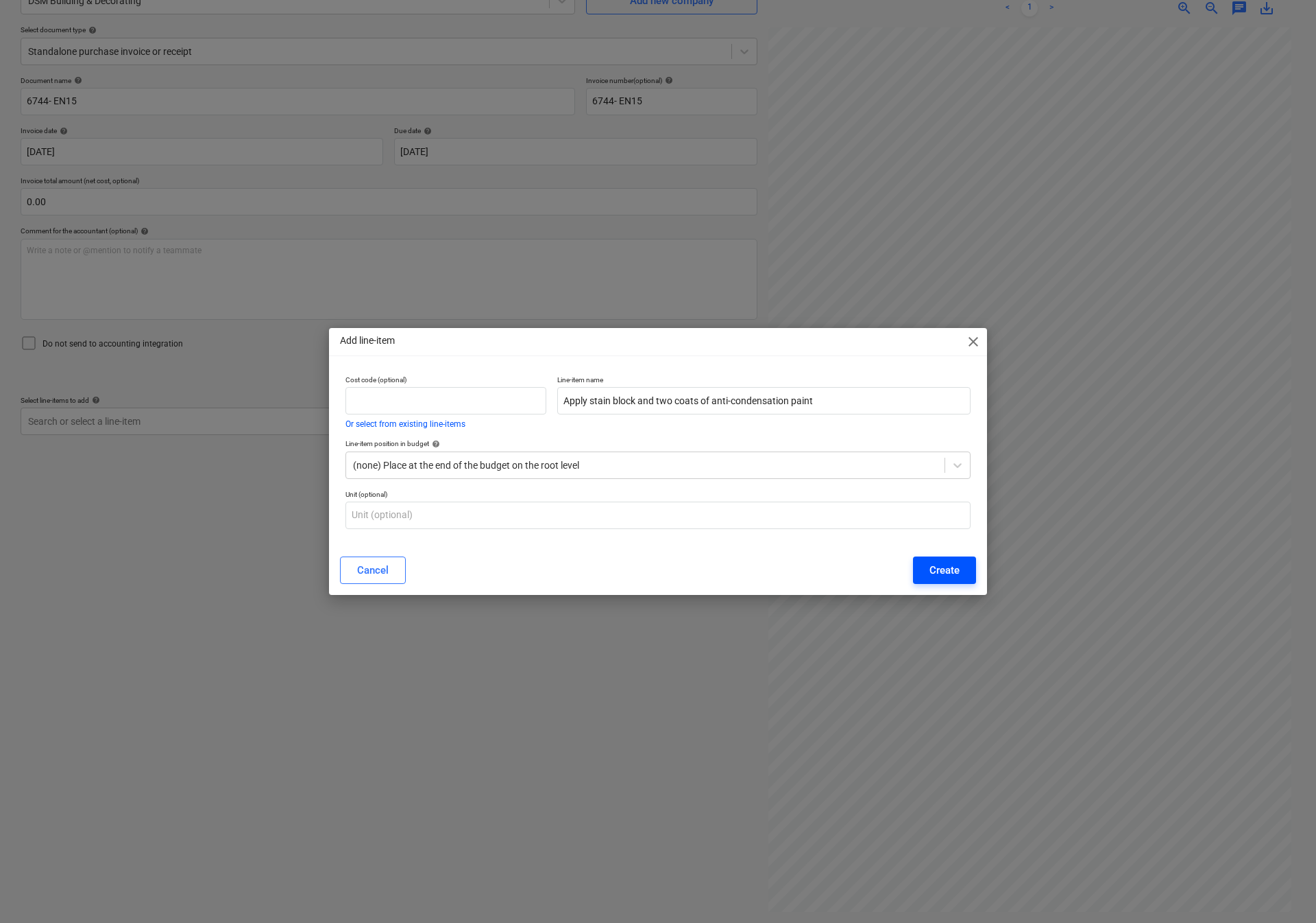
click at [961, 573] on button "Create" at bounding box center [944, 570] width 63 height 27
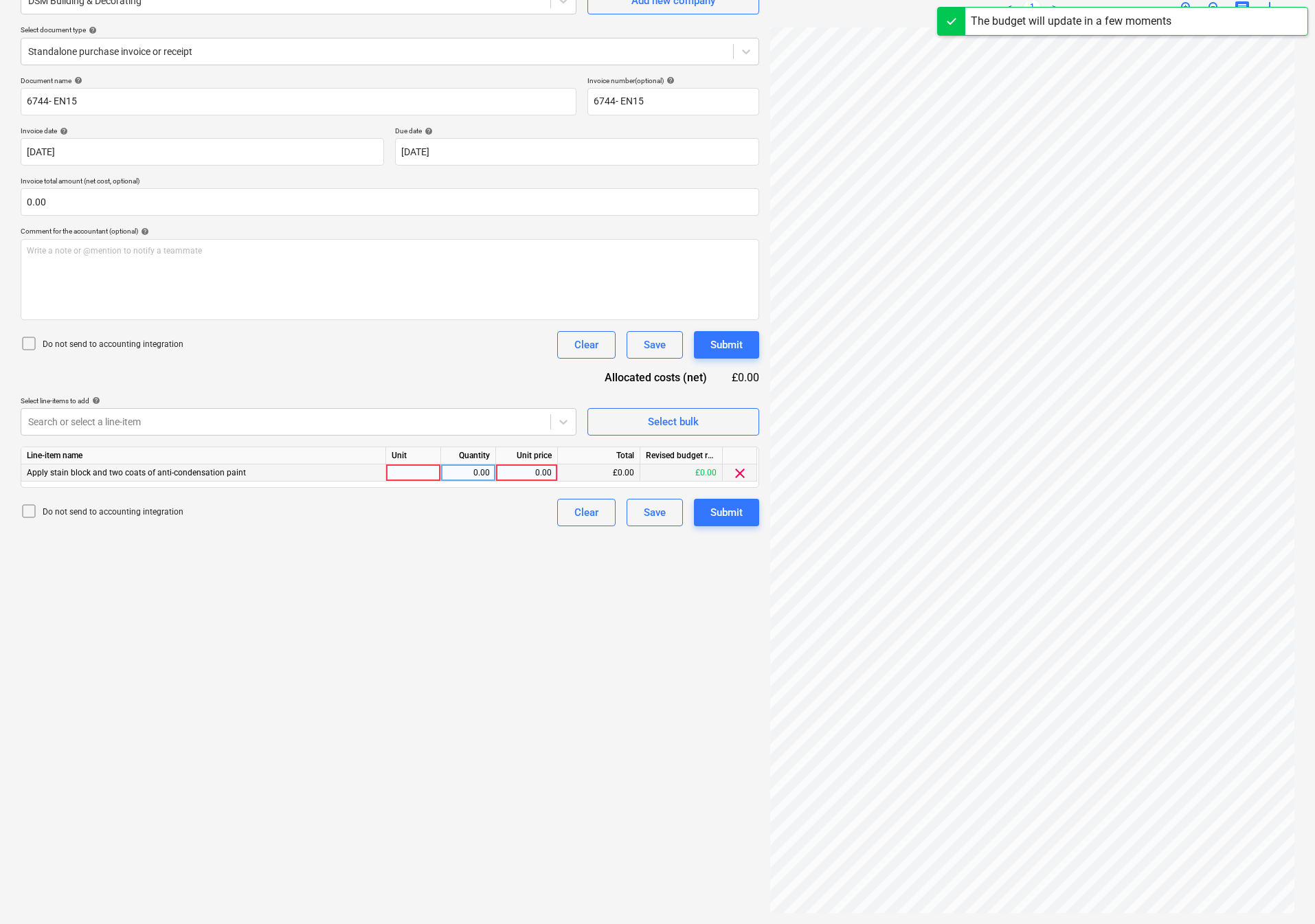
click at [433, 478] on div at bounding box center [414, 473] width 55 height 18
type input "Nos"
type input "200"
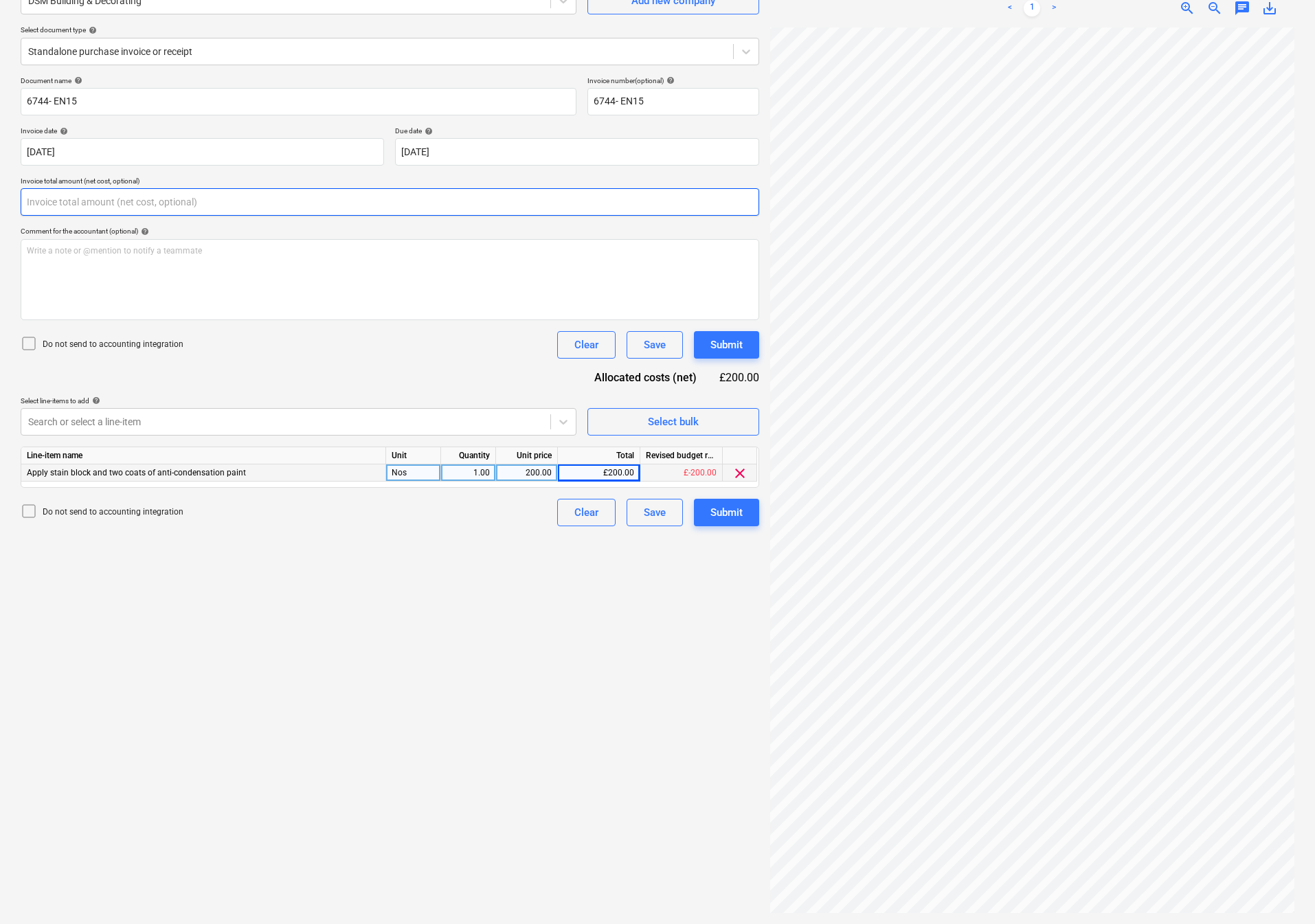
drag, startPoint x: 49, startPoint y: 205, endPoint x: 0, endPoint y: 205, distance: 49.0
click at [0, 205] on div "Create new document Select company DSM Building & Decorating Add new company Se…" at bounding box center [657, 424] width 1315 height 998
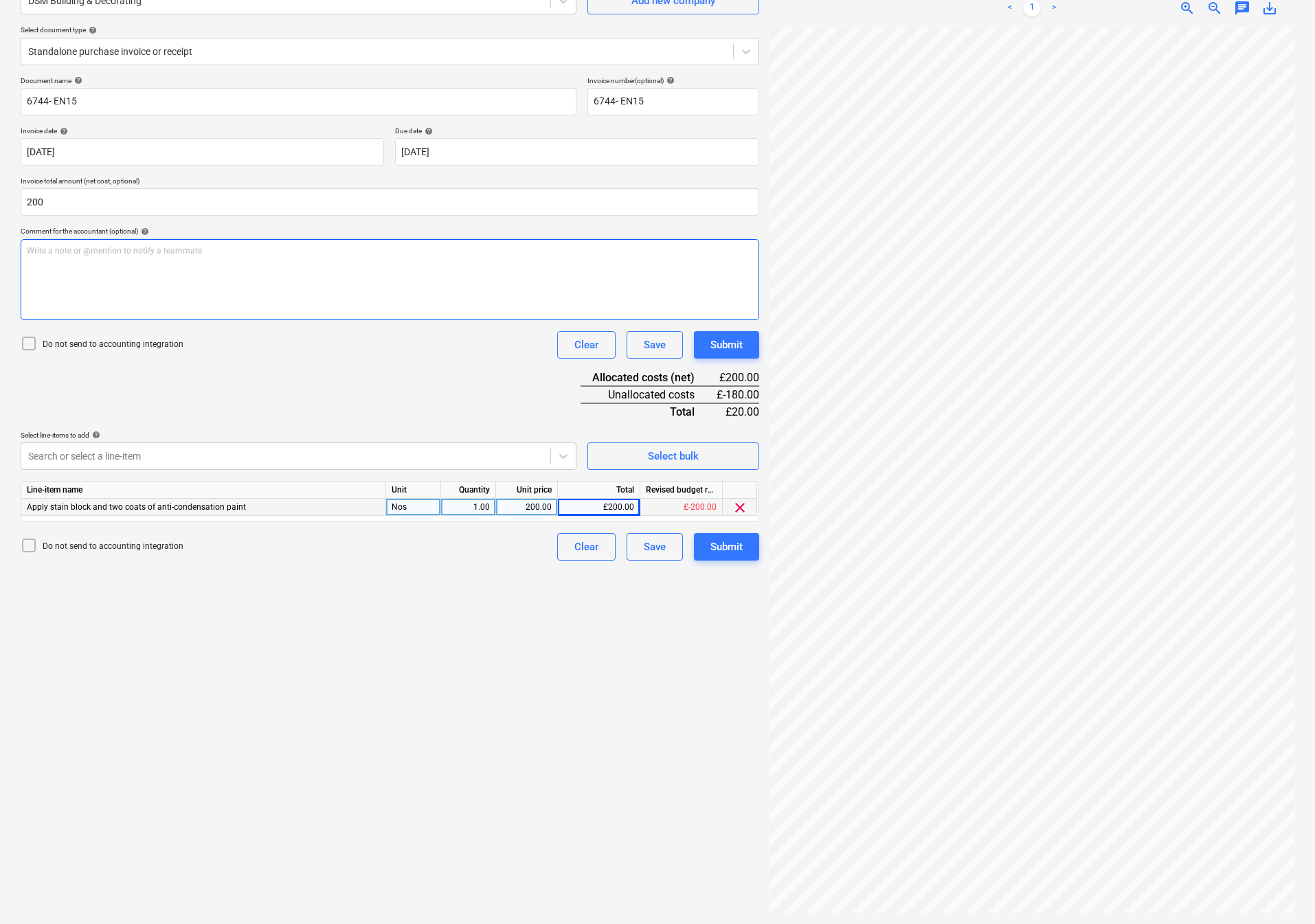
type input "200.00"
click at [421, 628] on div "Create new document Select company DSM Building & Decorating Add new company Se…" at bounding box center [389, 425] width 749 height 987
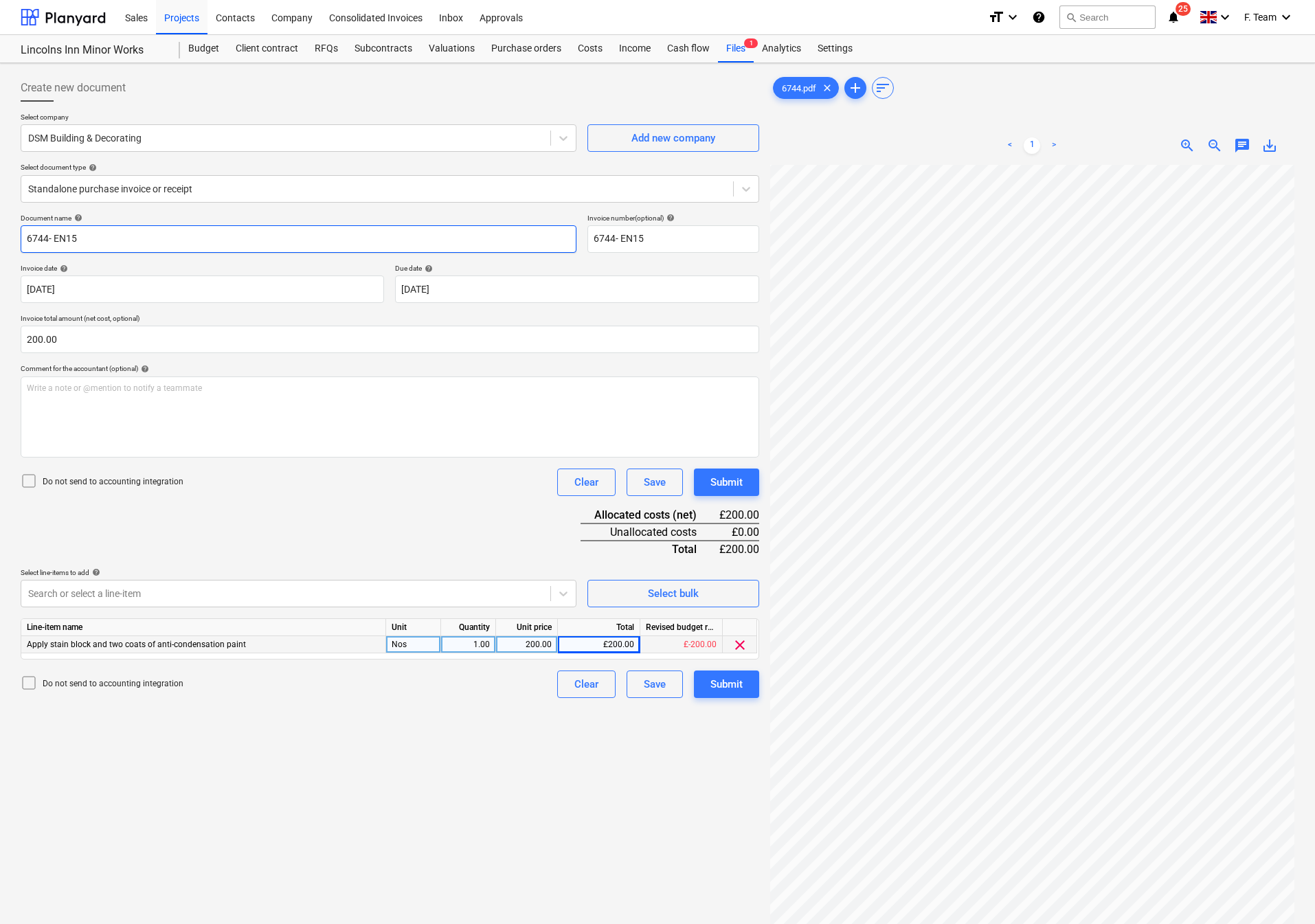
click at [95, 236] on input "6744- EN15" at bounding box center [299, 238] width 555 height 27
type input "6"
type input "DSM Building & Decorating"
click at [697, 695] on button "Submit" at bounding box center [726, 683] width 65 height 27
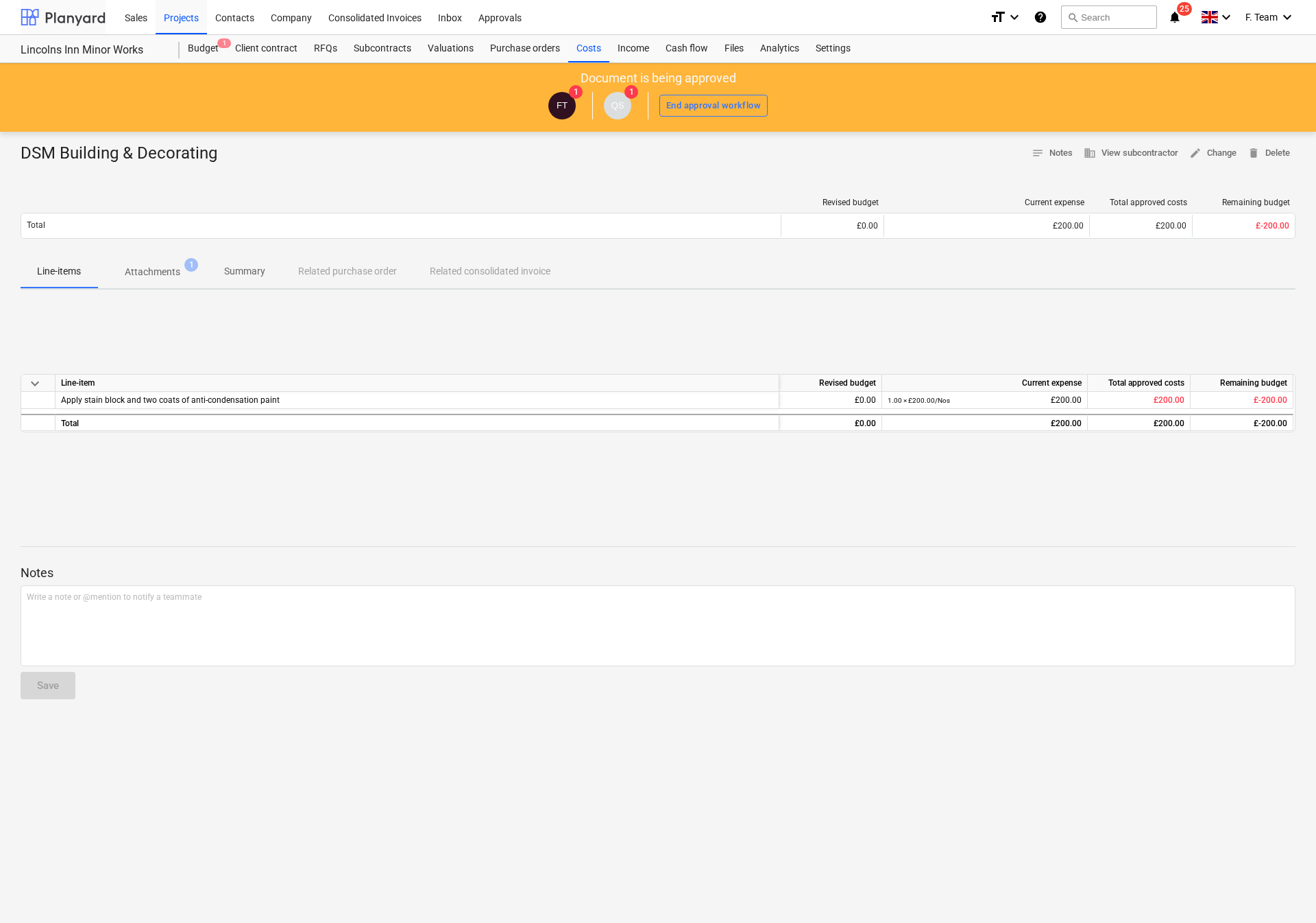
click at [62, 6] on div at bounding box center [63, 17] width 85 height 34
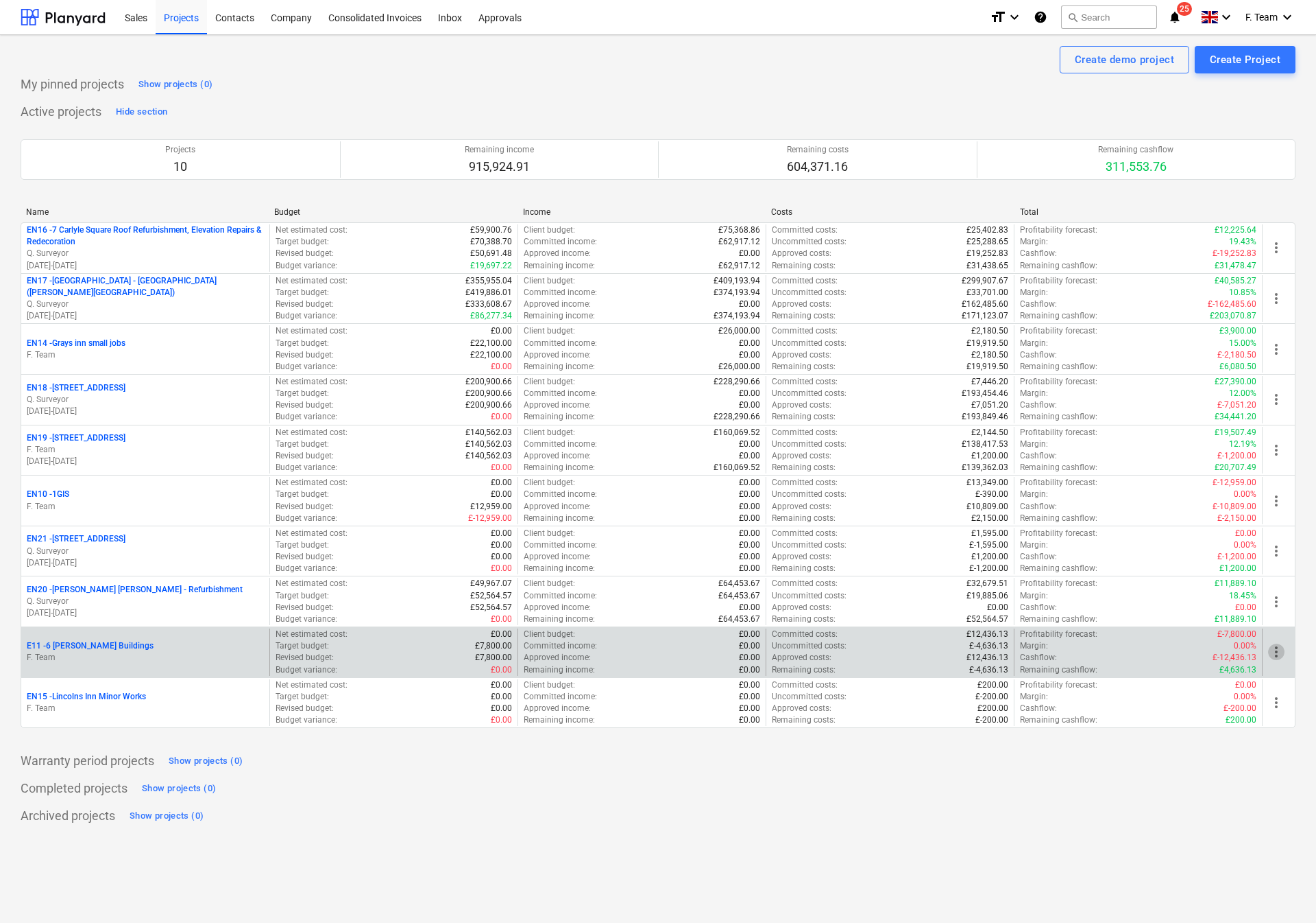
click at [1275, 654] on span "more_vert" at bounding box center [1276, 651] width 17 height 17
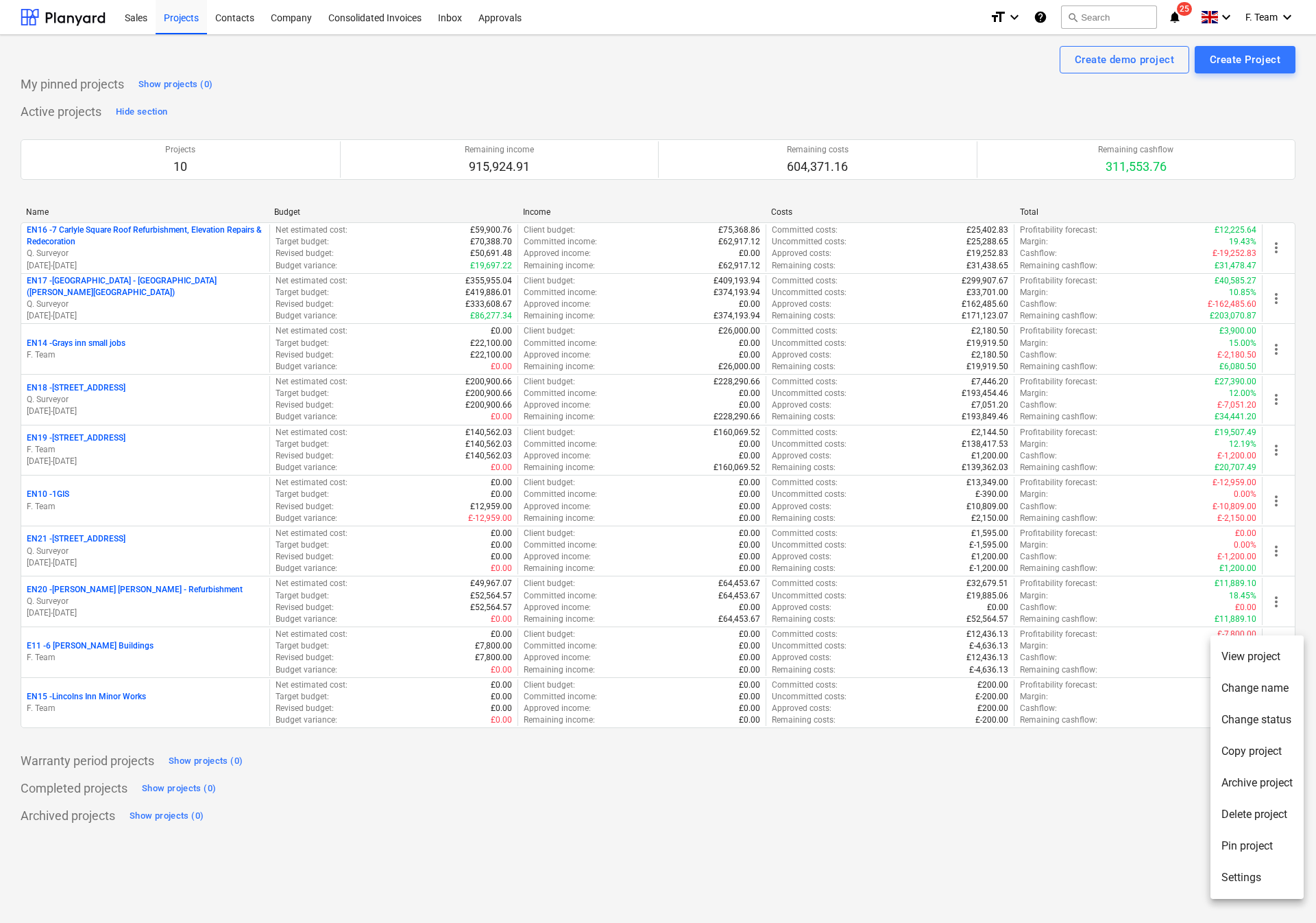
click at [1238, 871] on li "Settings" at bounding box center [1257, 878] width 94 height 31
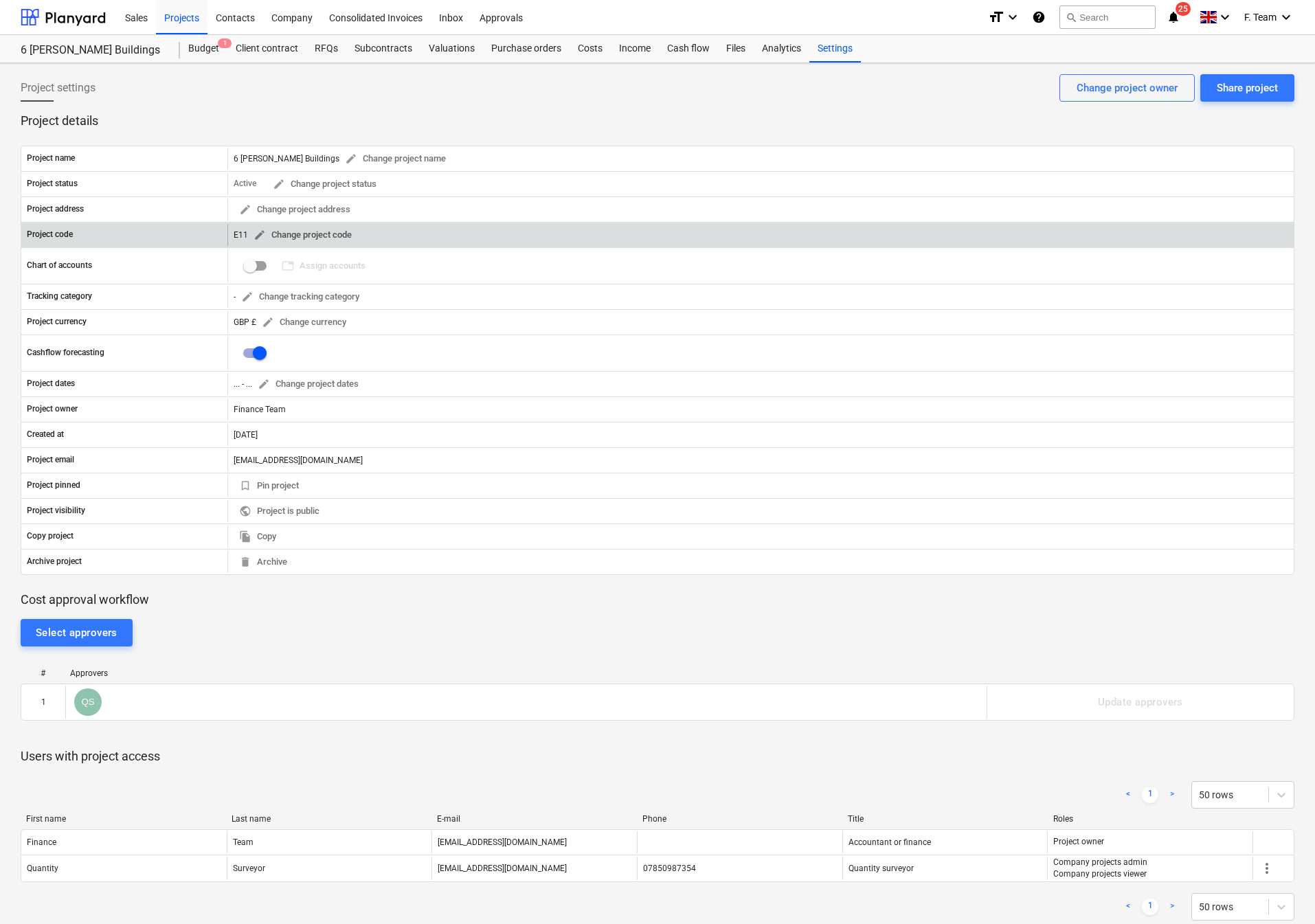
click at [262, 240] on span "edit" at bounding box center [259, 235] width 12 height 12
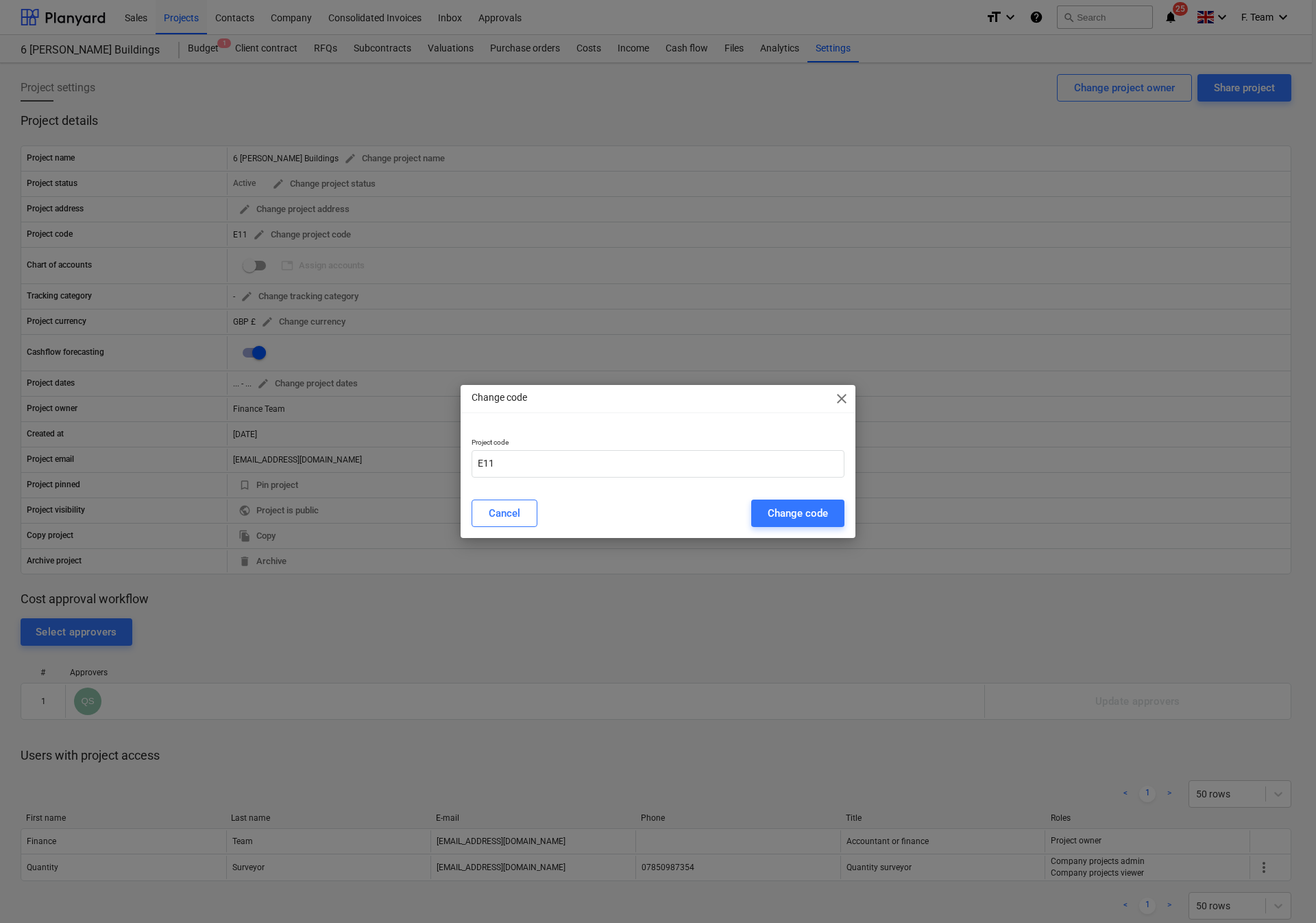
click at [532, 101] on div "Change code close Project code E11 Cancel Change code" at bounding box center [658, 461] width 1316 height 923
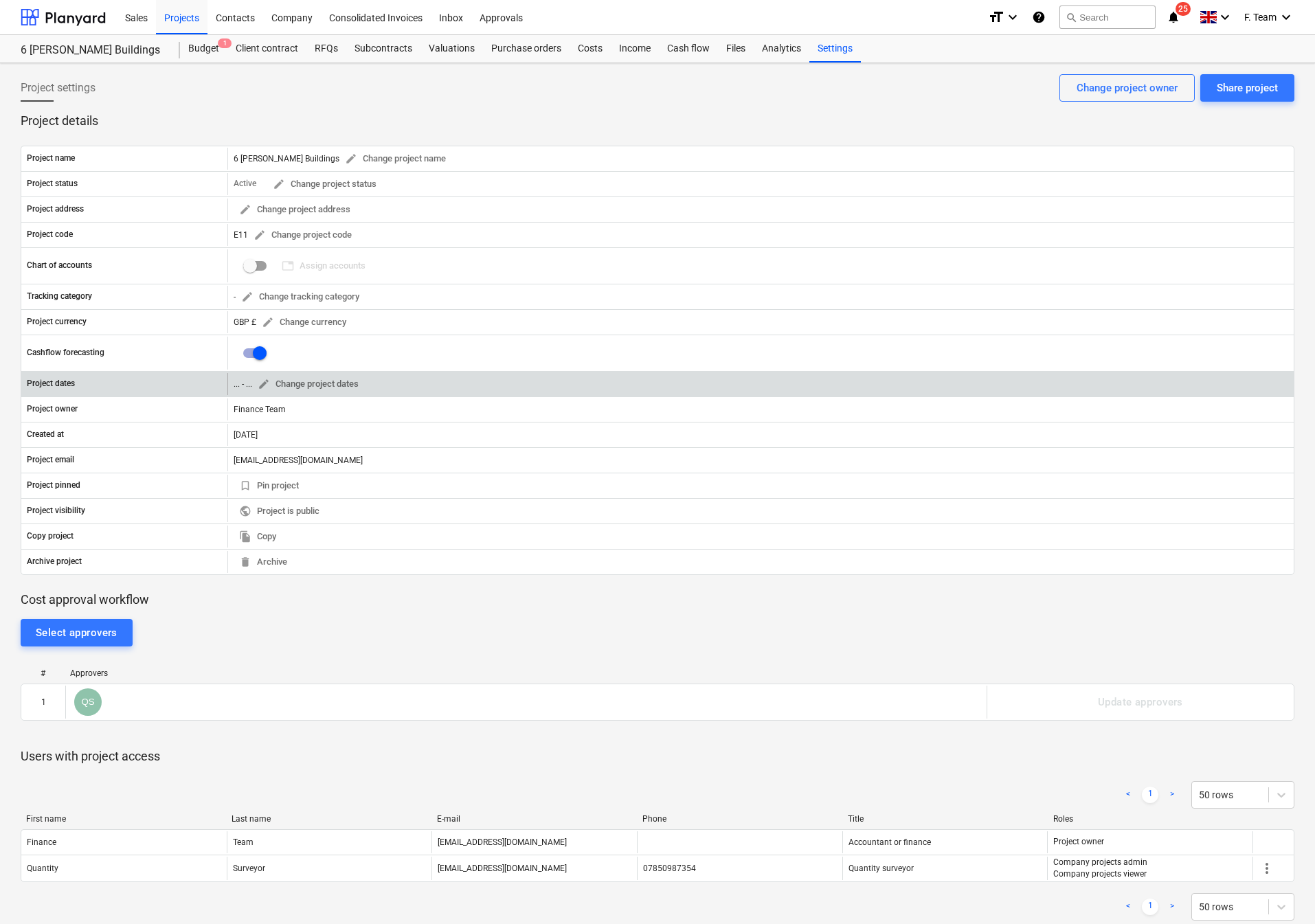
click at [841, 394] on div "... - ... edit Change project dates" at bounding box center [760, 384] width 1066 height 22
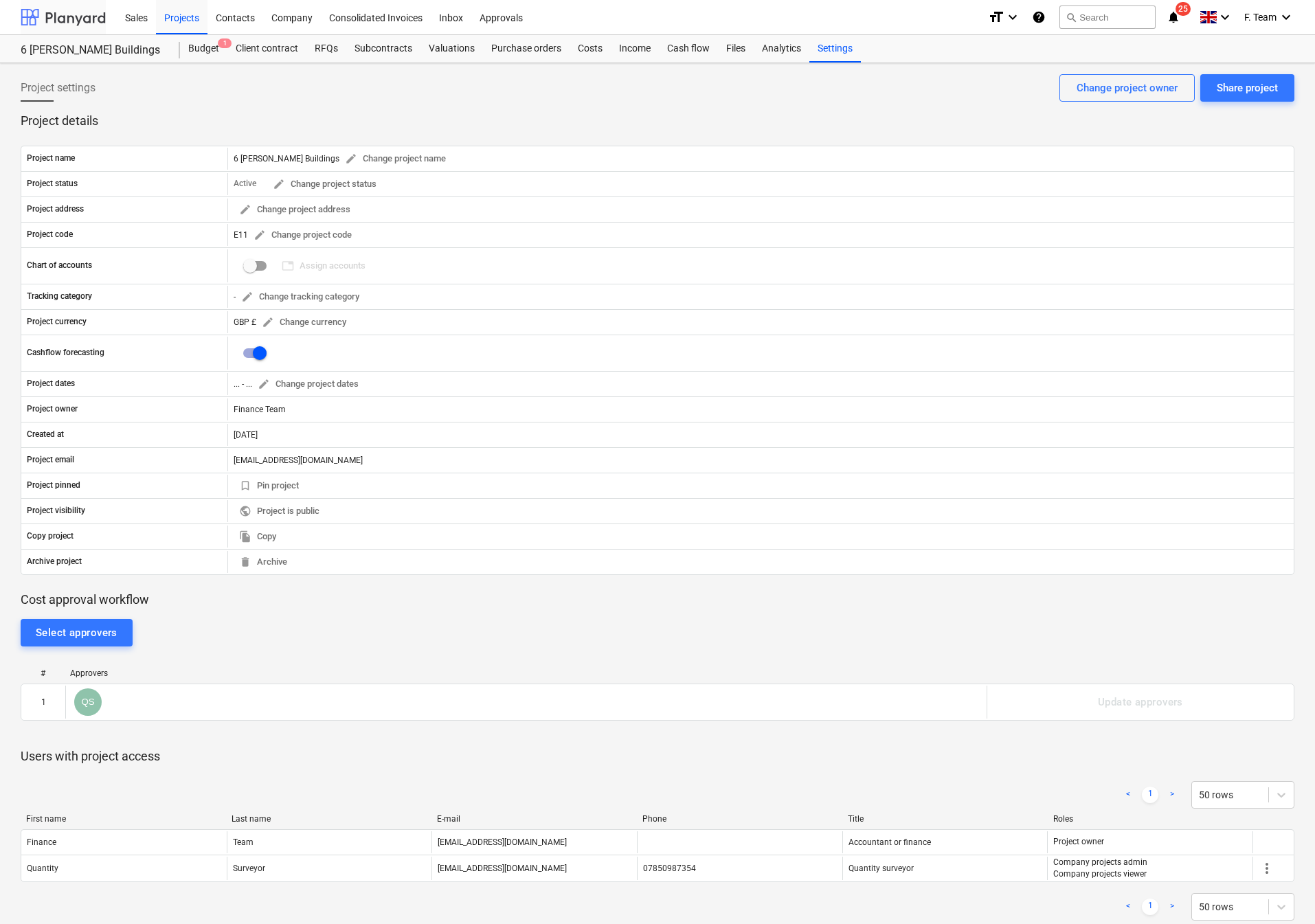
click at [46, 15] on div at bounding box center [63, 17] width 85 height 34
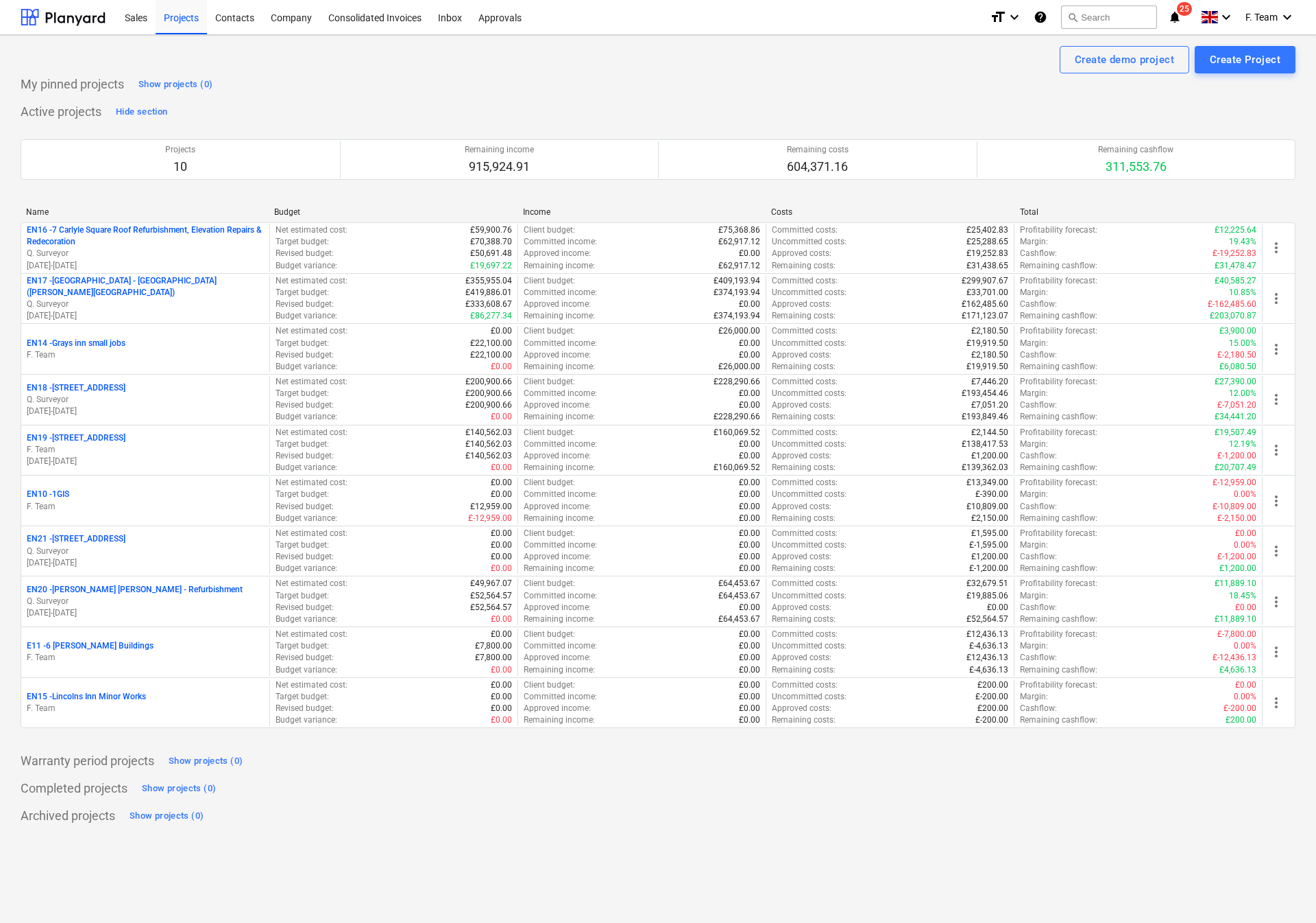
click at [681, 887] on div "Create demo project Create Project My pinned projects Show projects (0) Active …" at bounding box center [658, 479] width 1316 height 888
click at [894, 850] on div "Create demo project Create Project My pinned projects Show projects (0) Active …" at bounding box center [658, 479] width 1316 height 888
